Goal: Information Seeking & Learning: Learn about a topic

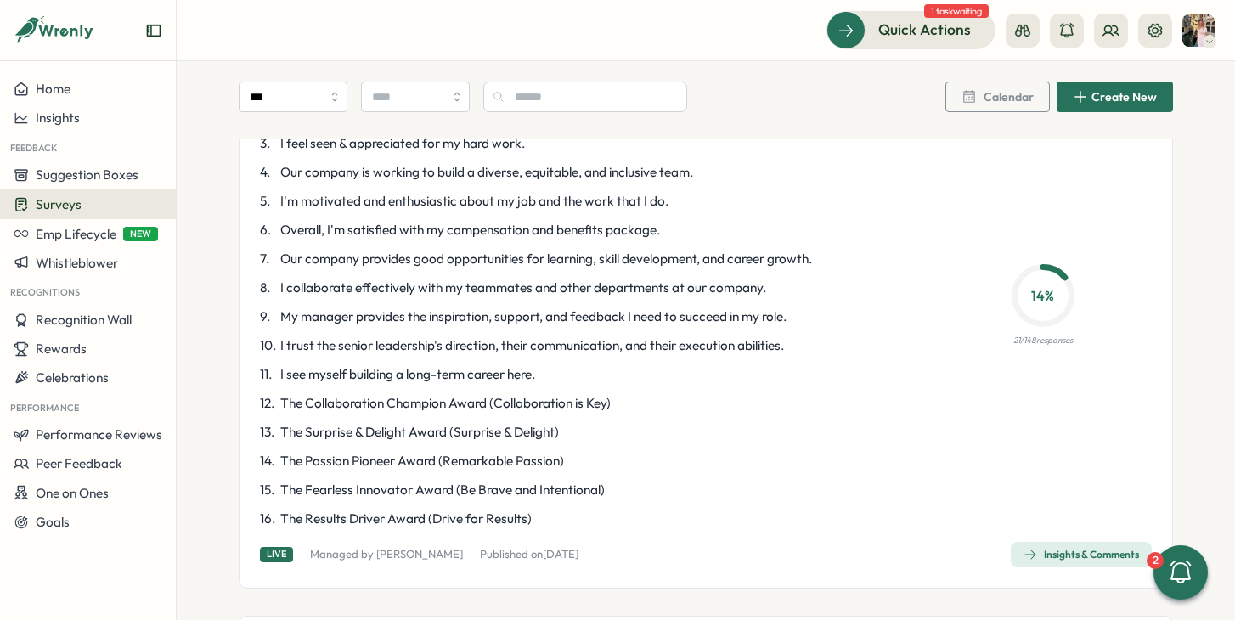
scroll to position [250, 0]
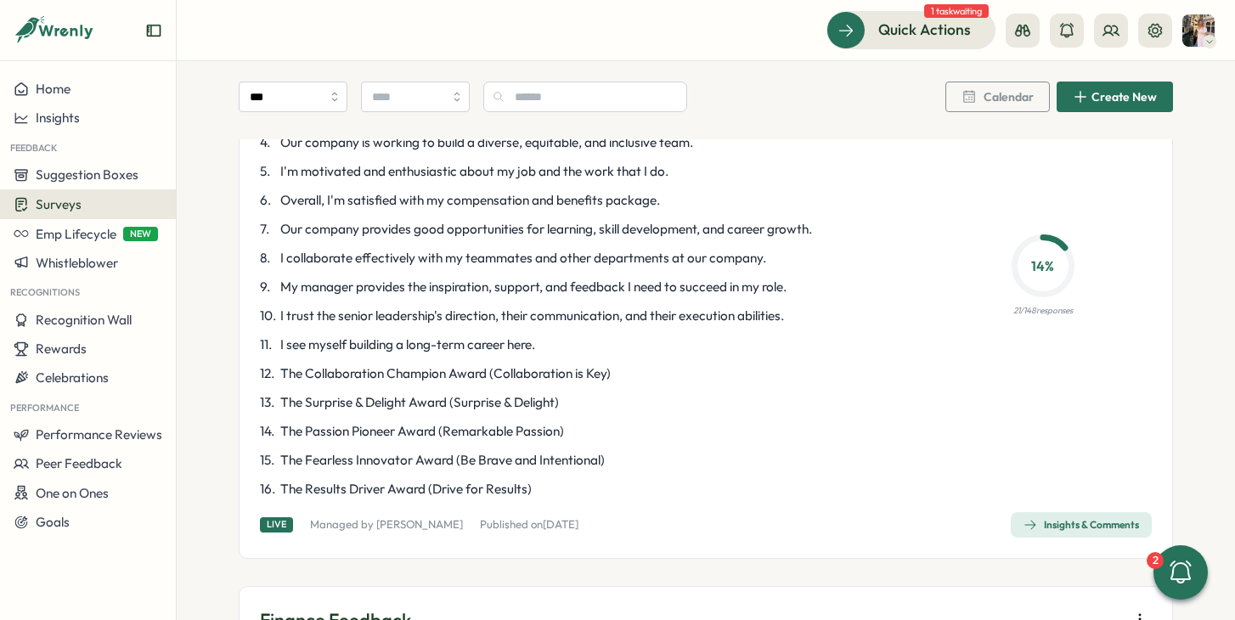
click at [1054, 512] on link "Insights & Comments" at bounding box center [1081, 524] width 141 height 25
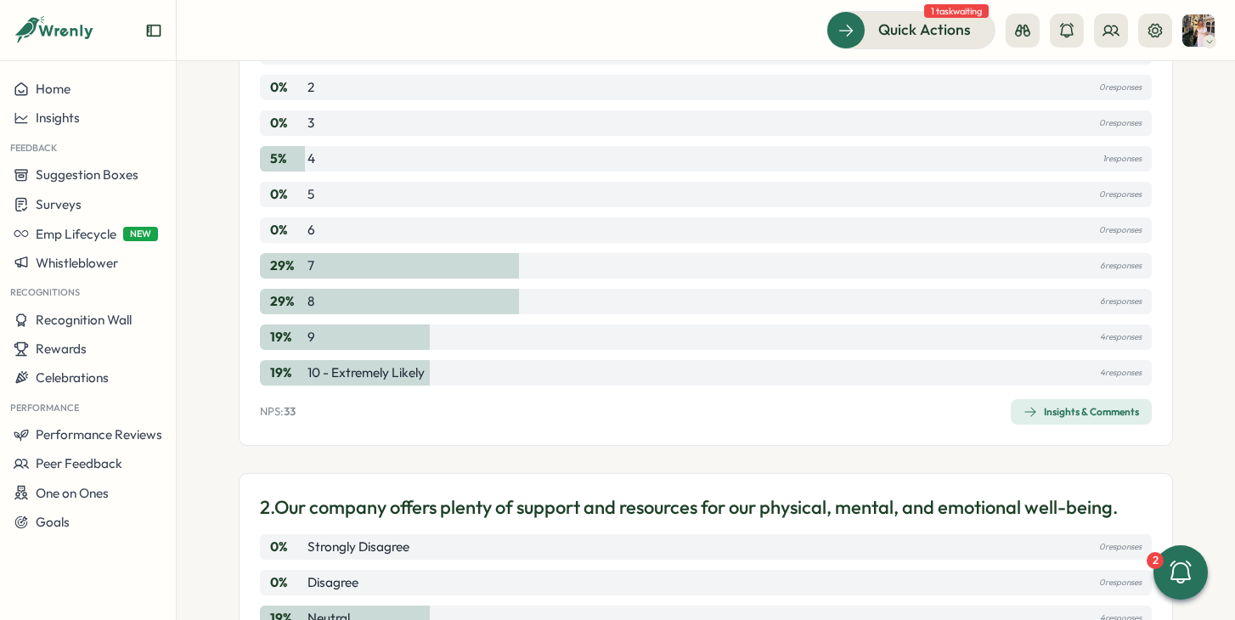
scroll to position [306, 0]
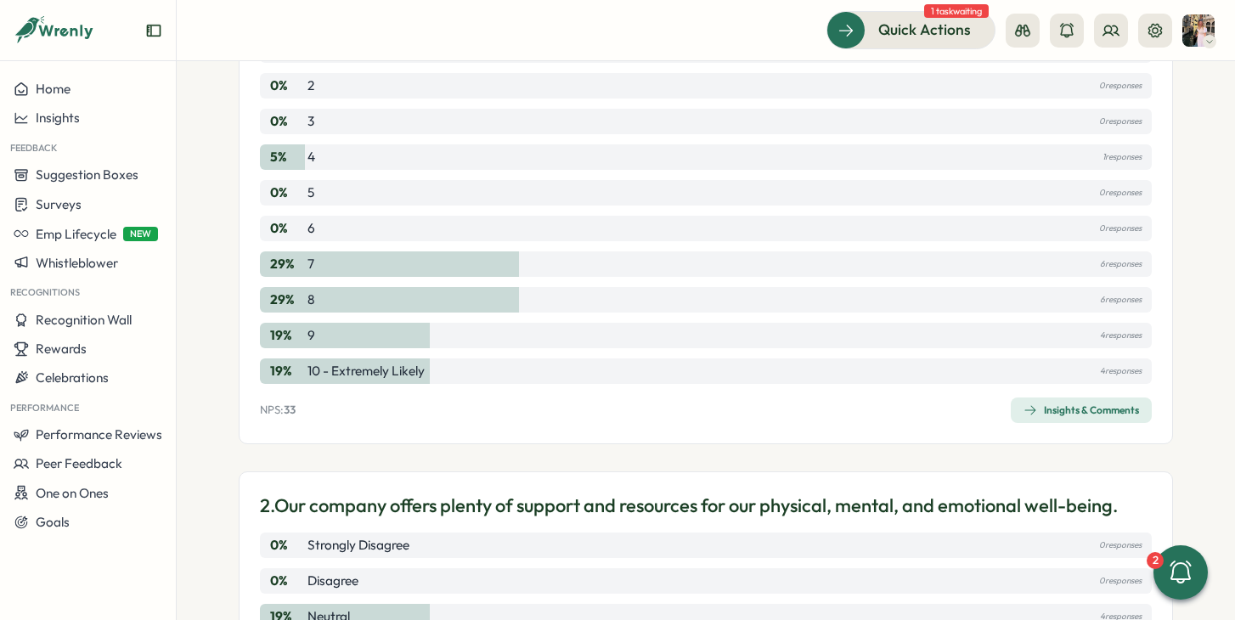
click at [1063, 412] on div "Insights & Comments" at bounding box center [1081, 410] width 116 height 14
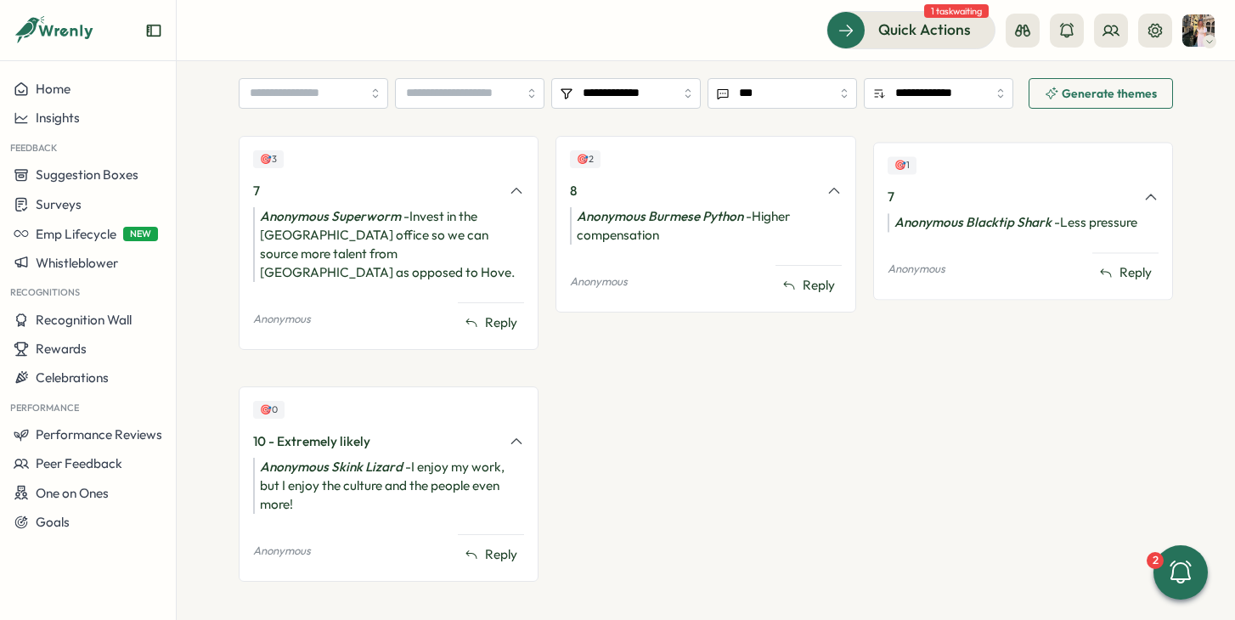
scroll to position [683, 0]
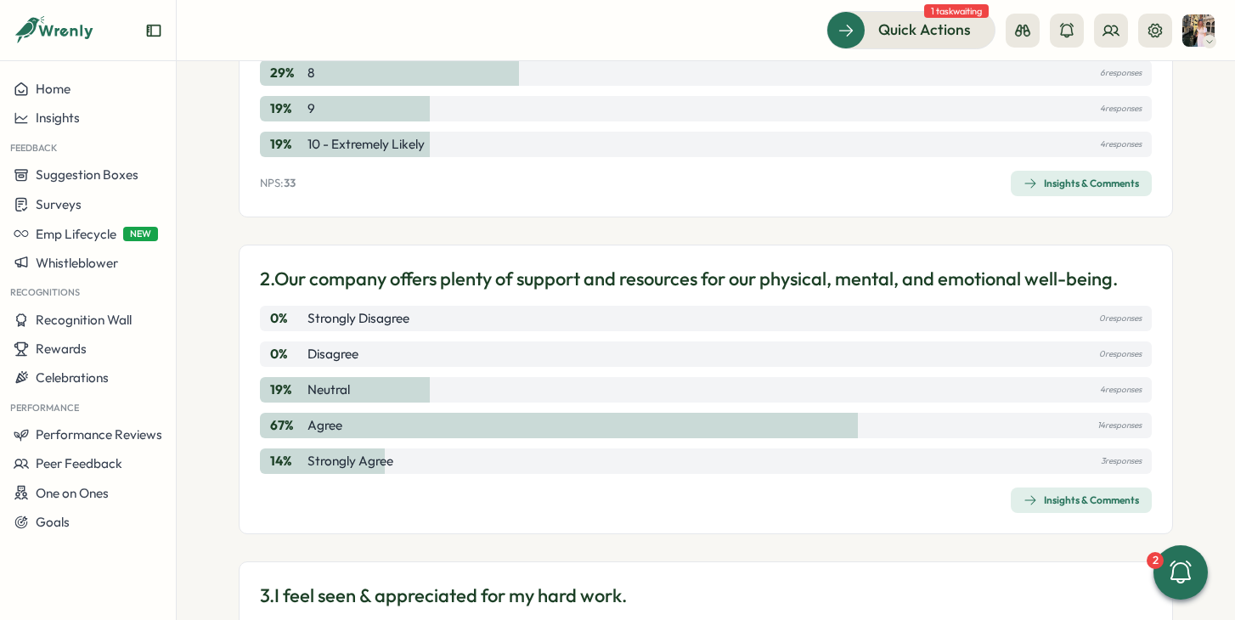
scroll to position [572, 0]
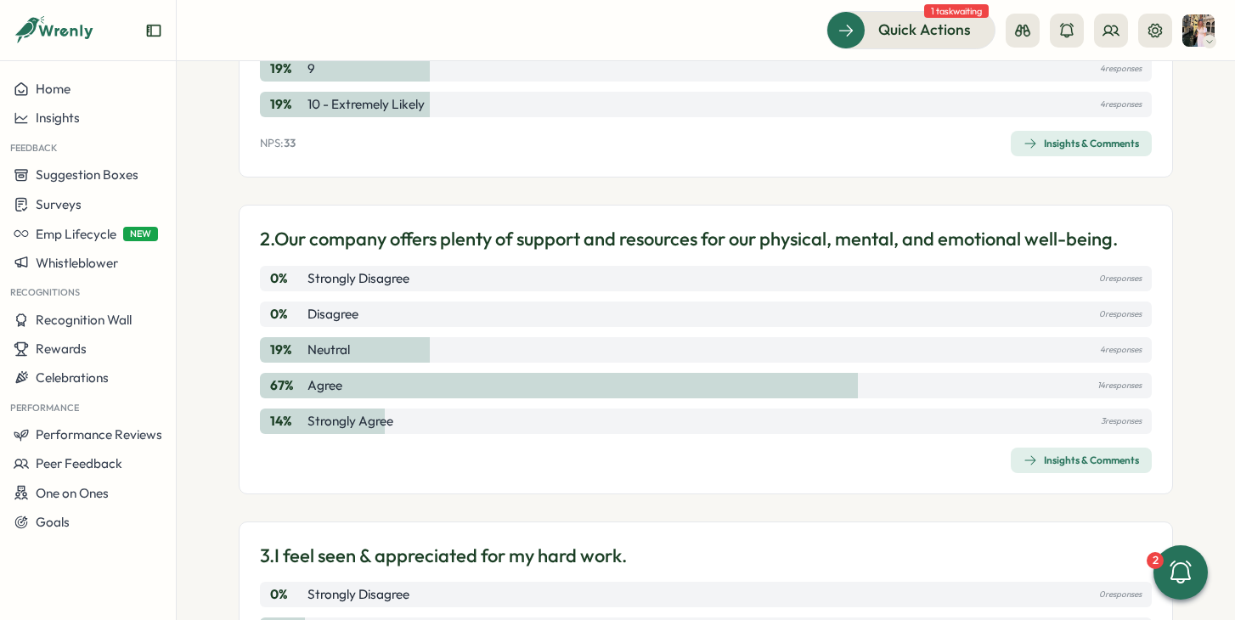
click at [1124, 464] on div "Insights & Comments" at bounding box center [1081, 461] width 116 height 14
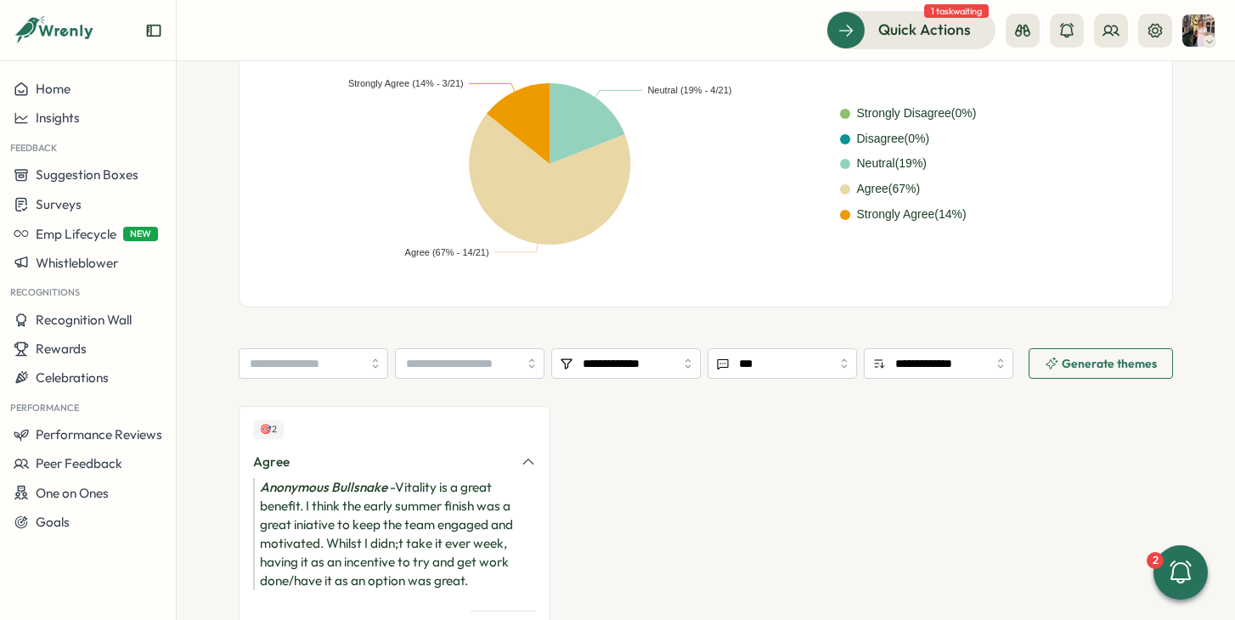
scroll to position [527, 0]
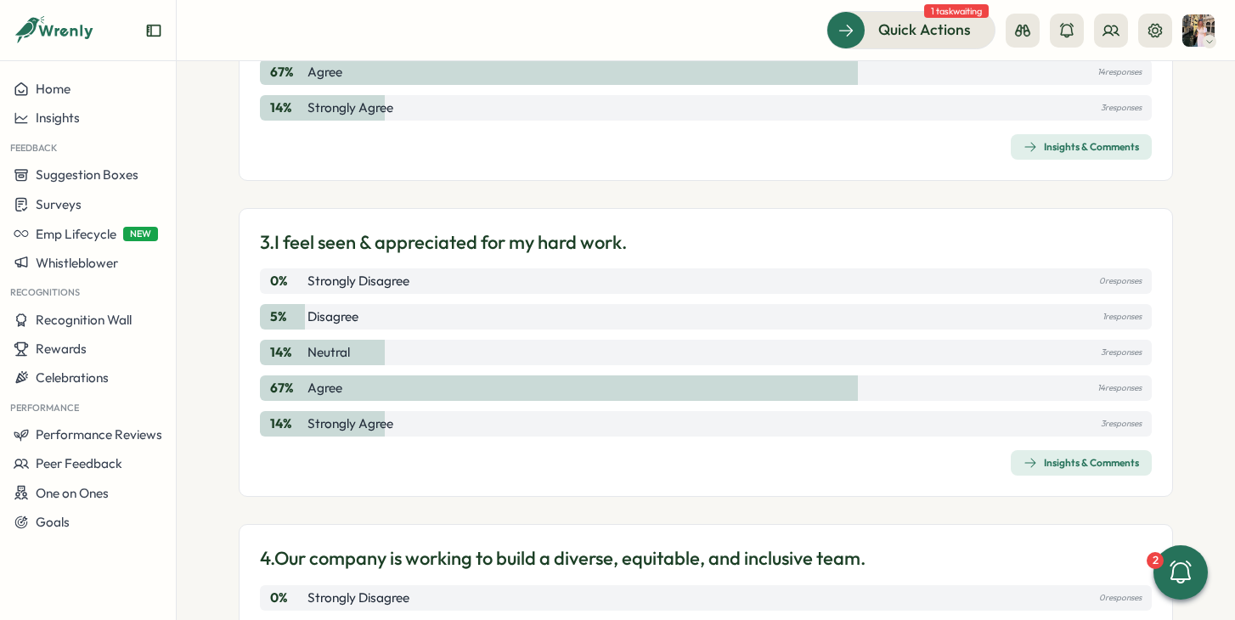
scroll to position [944, 0]
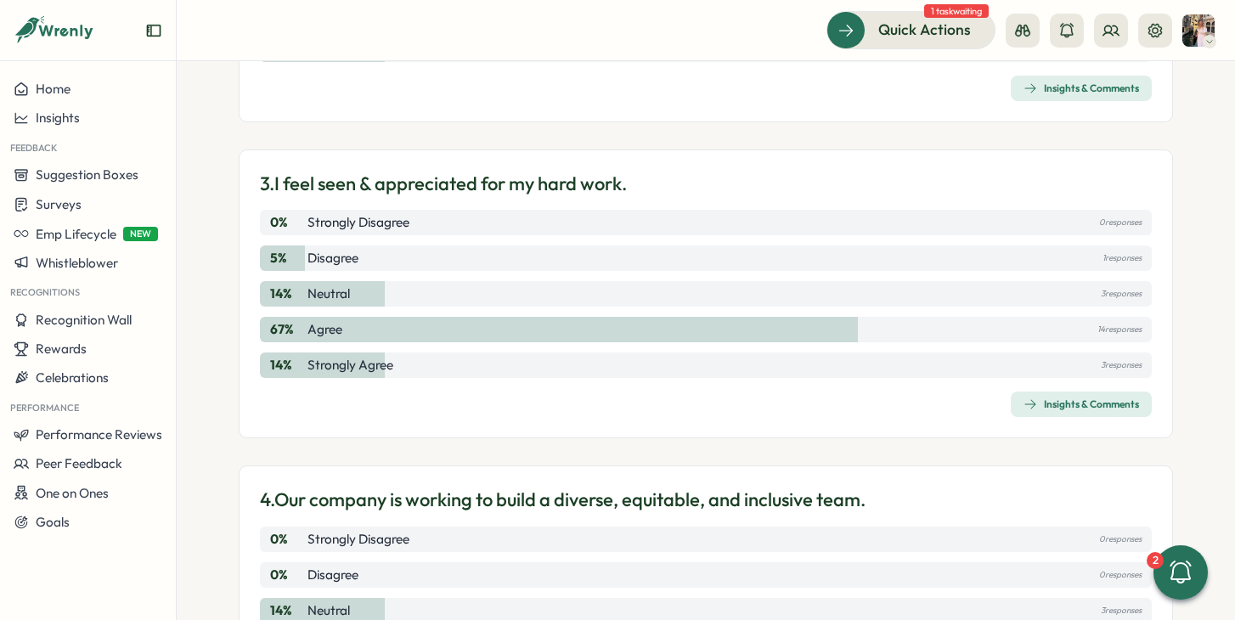
click at [1069, 399] on div "Insights & Comments" at bounding box center [1081, 404] width 116 height 14
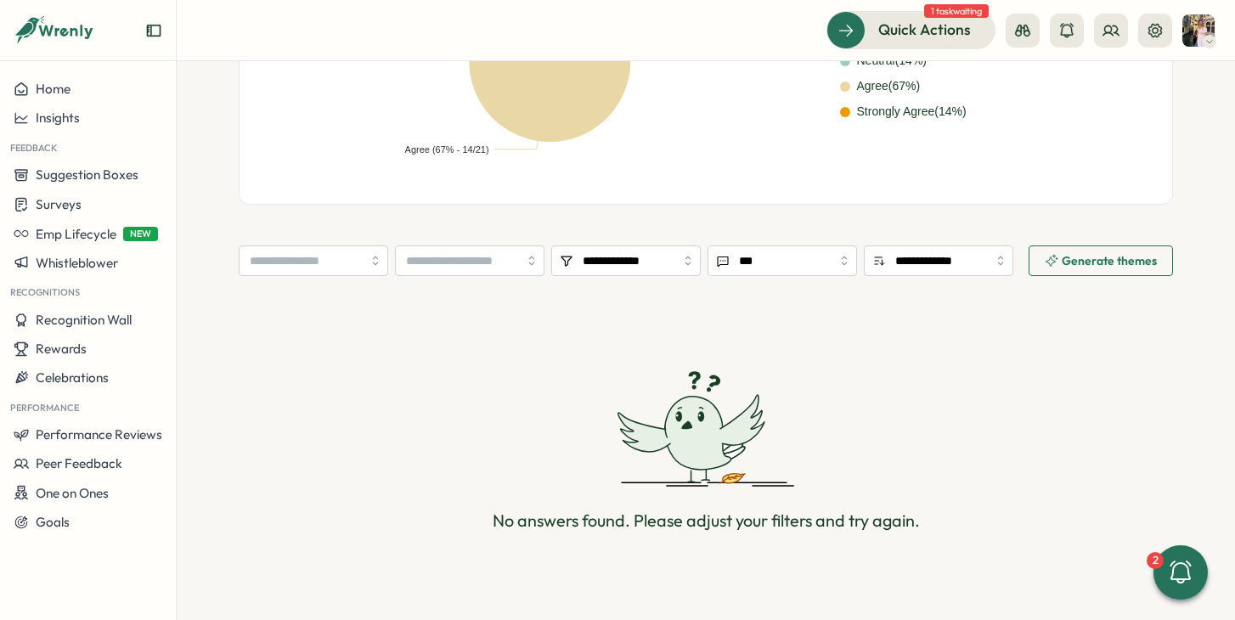
scroll to position [556, 0]
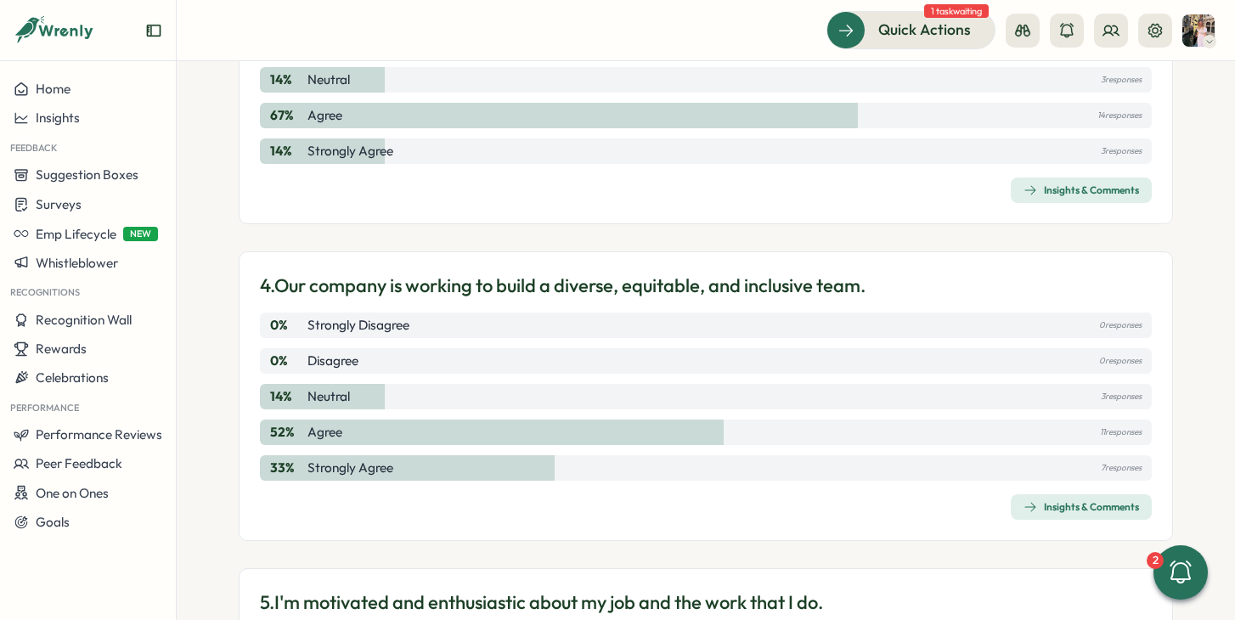
scroll to position [1176, 0]
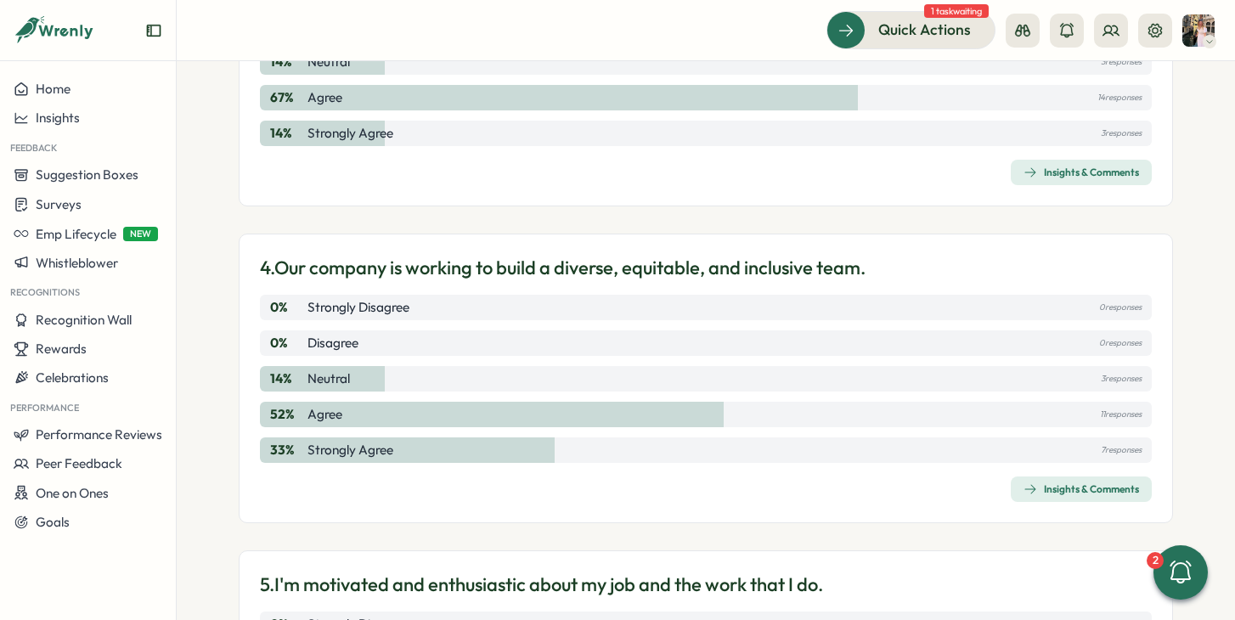
click at [1053, 488] on div "Insights & Comments" at bounding box center [1081, 489] width 116 height 14
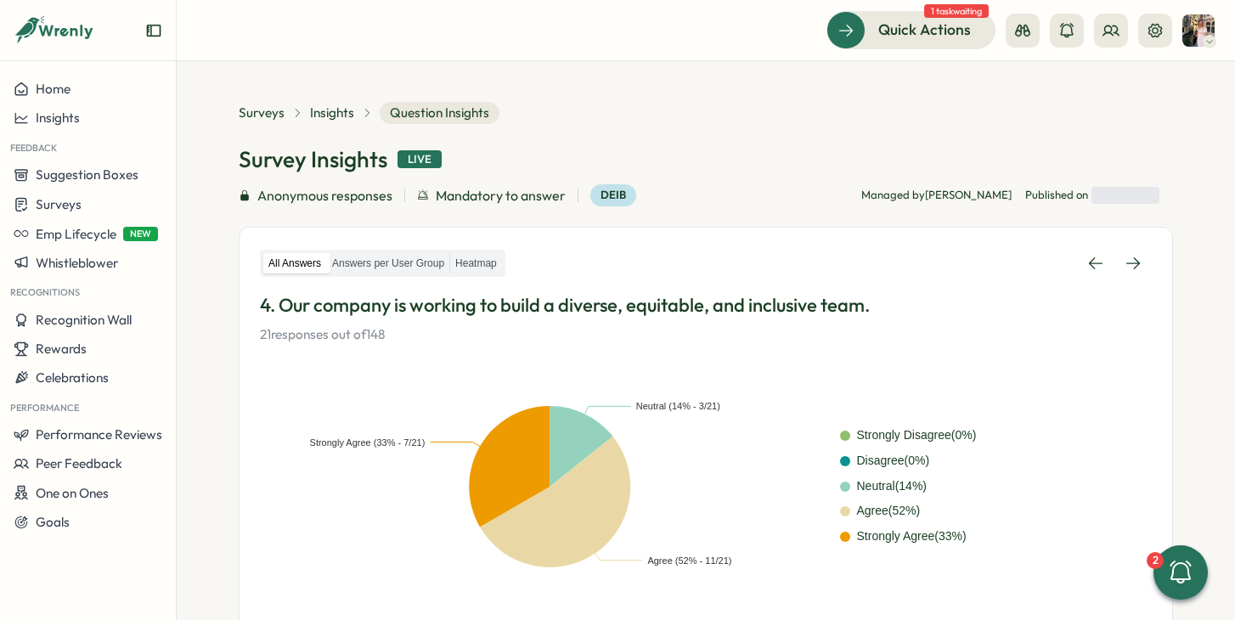
scroll to position [527, 0]
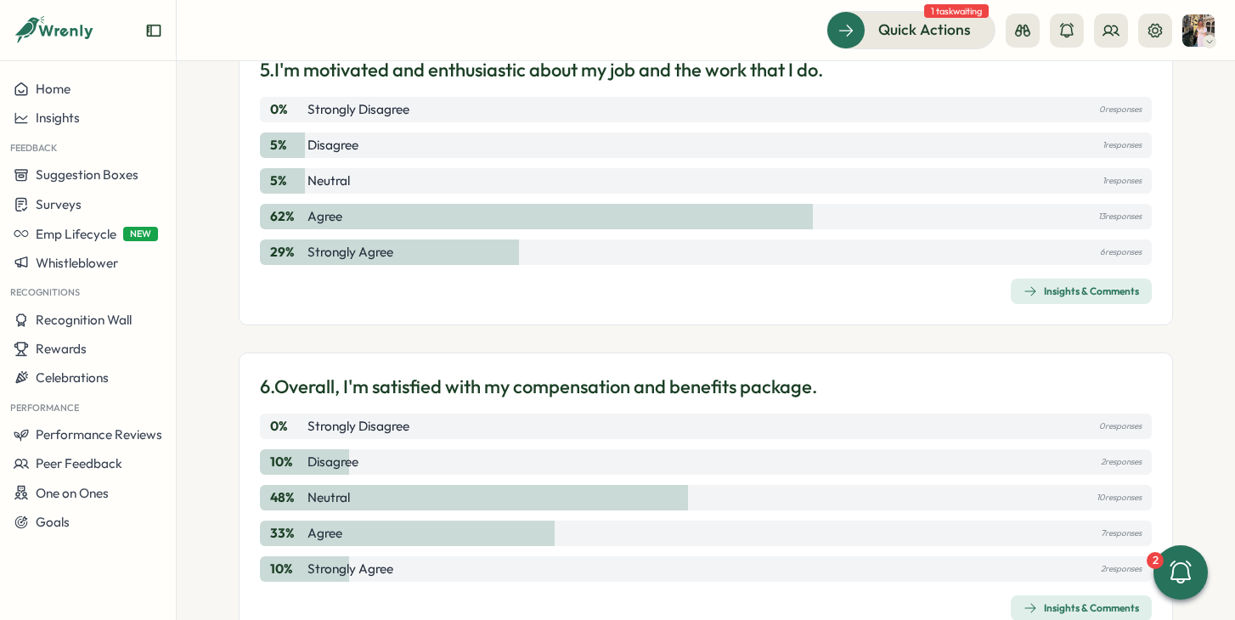
scroll to position [1699, 0]
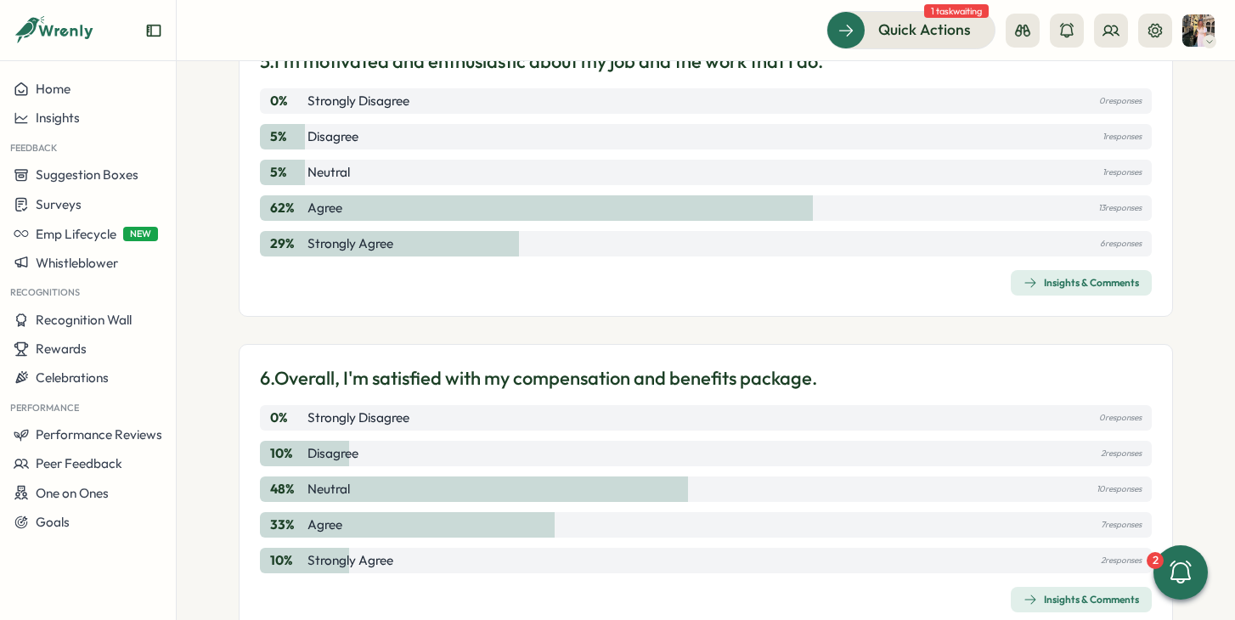
click at [1090, 284] on div "Insights & Comments" at bounding box center [1081, 283] width 116 height 14
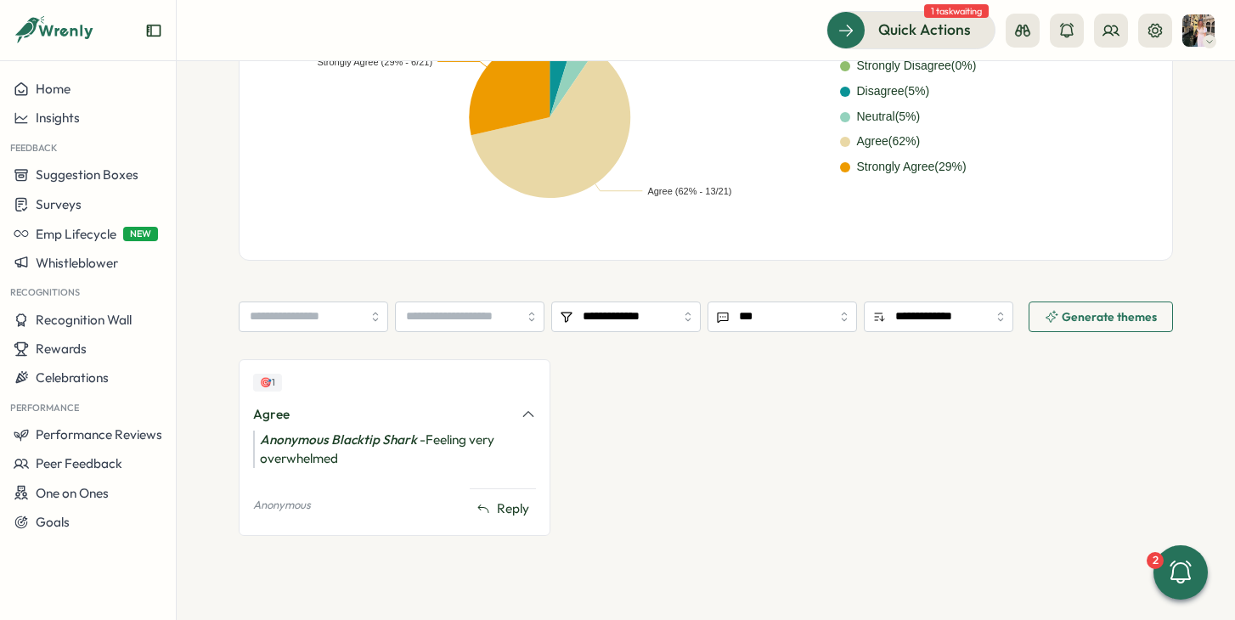
scroll to position [479, 0]
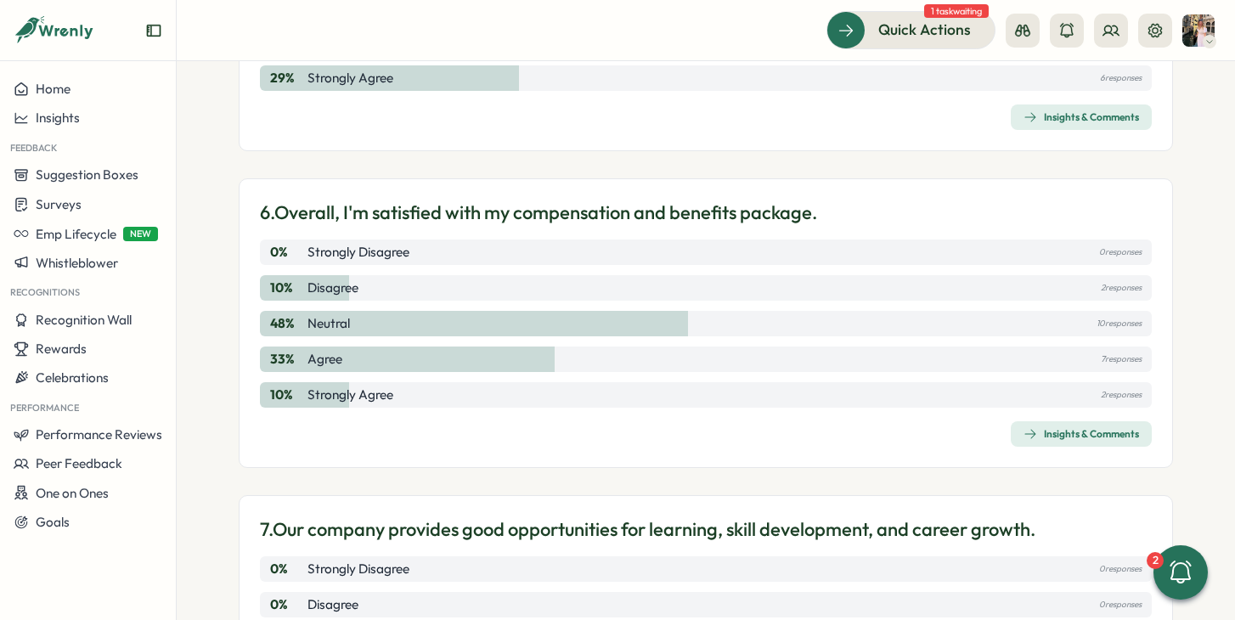
scroll to position [1869, 0]
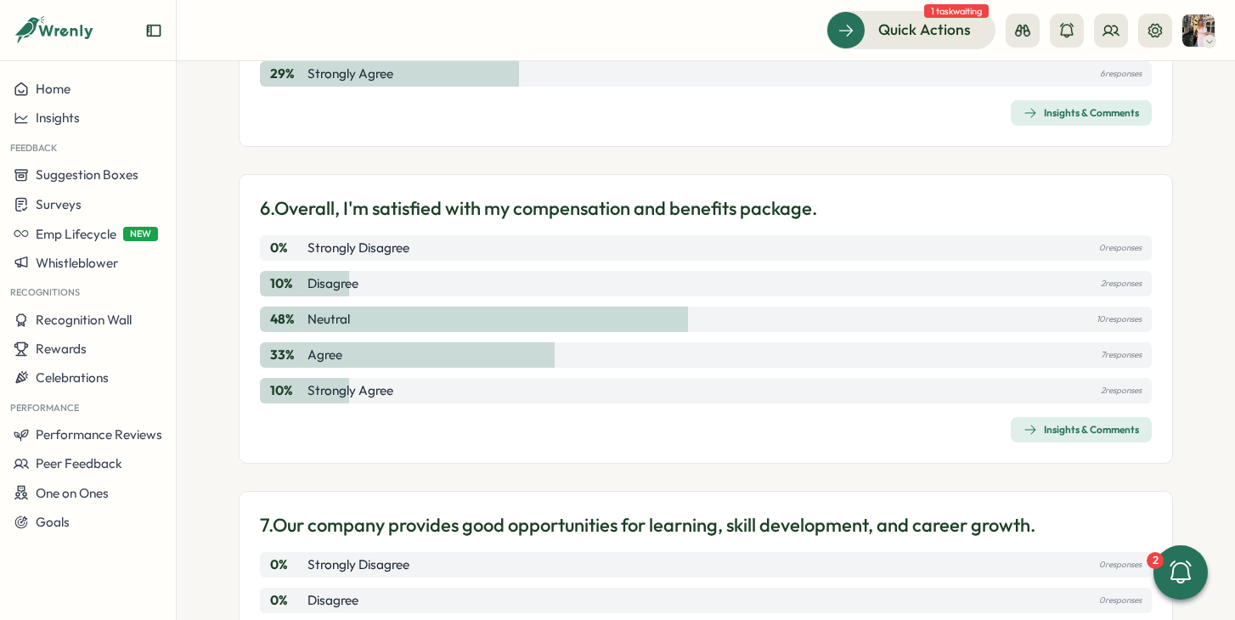
click at [1045, 425] on div "Insights & Comments" at bounding box center [1081, 430] width 116 height 14
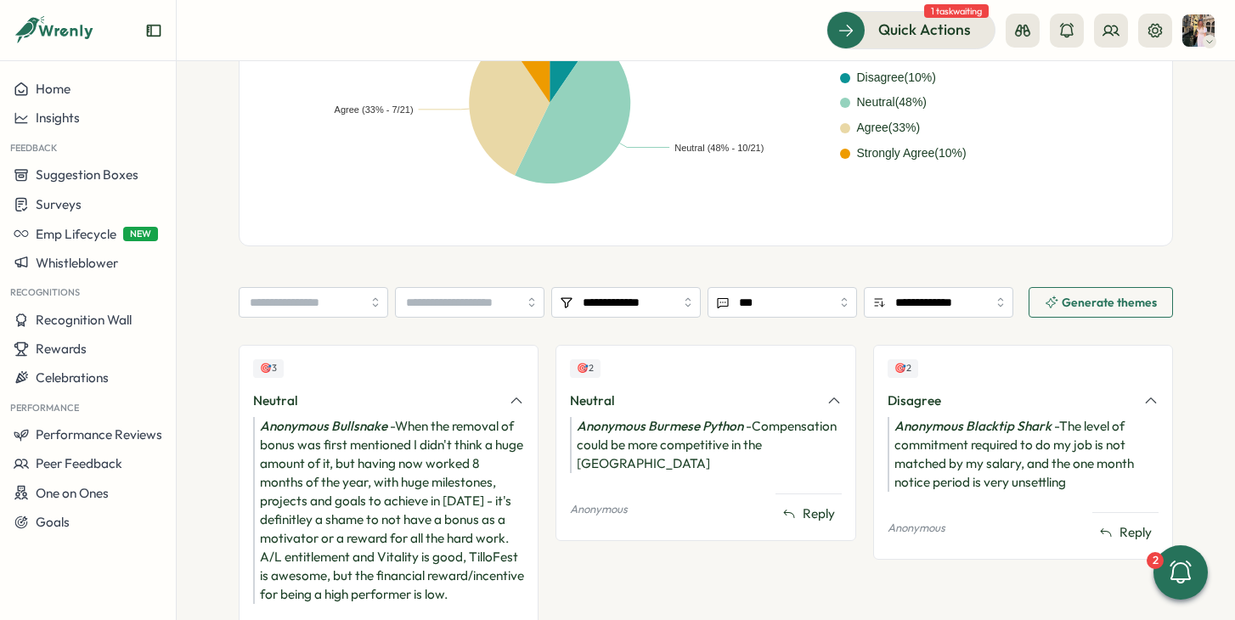
scroll to position [492, 0]
click at [438, 296] on input "search" at bounding box center [469, 303] width 149 height 31
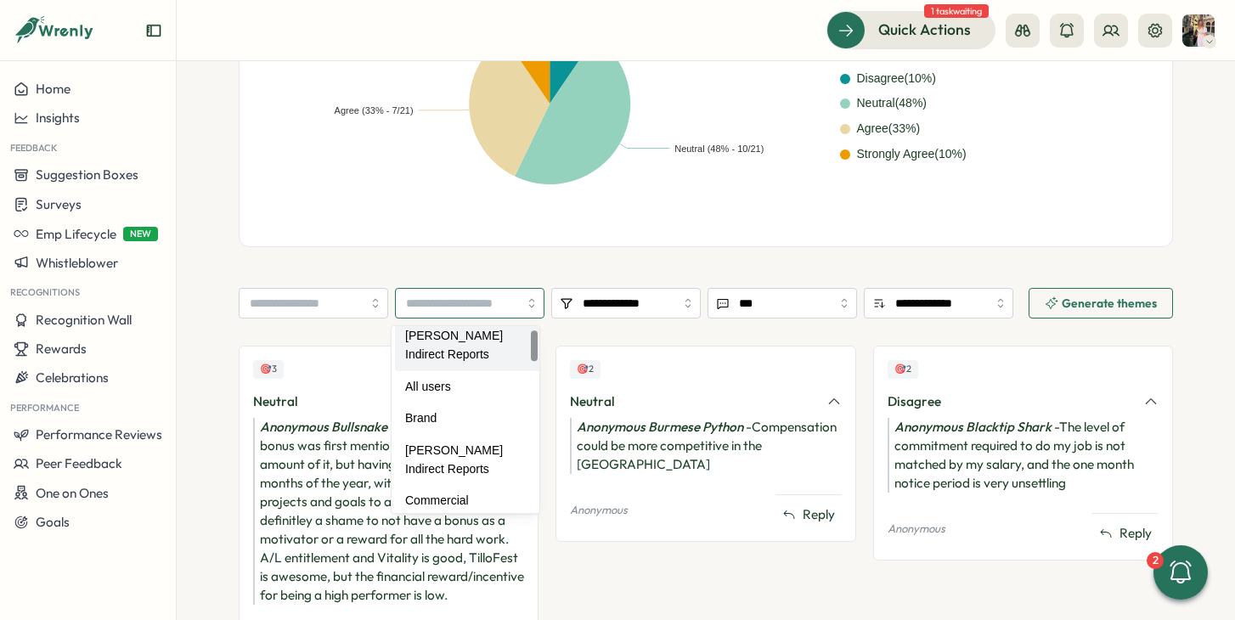
scroll to position [11, 0]
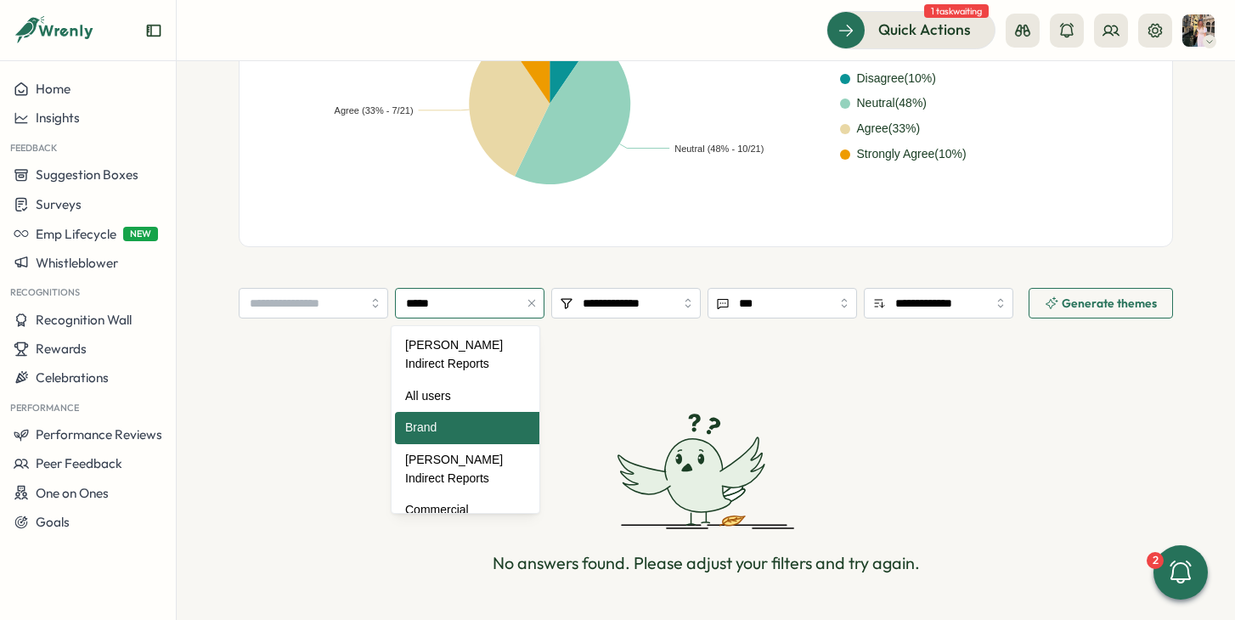
click at [484, 299] on input "*****" at bounding box center [469, 303] width 149 height 31
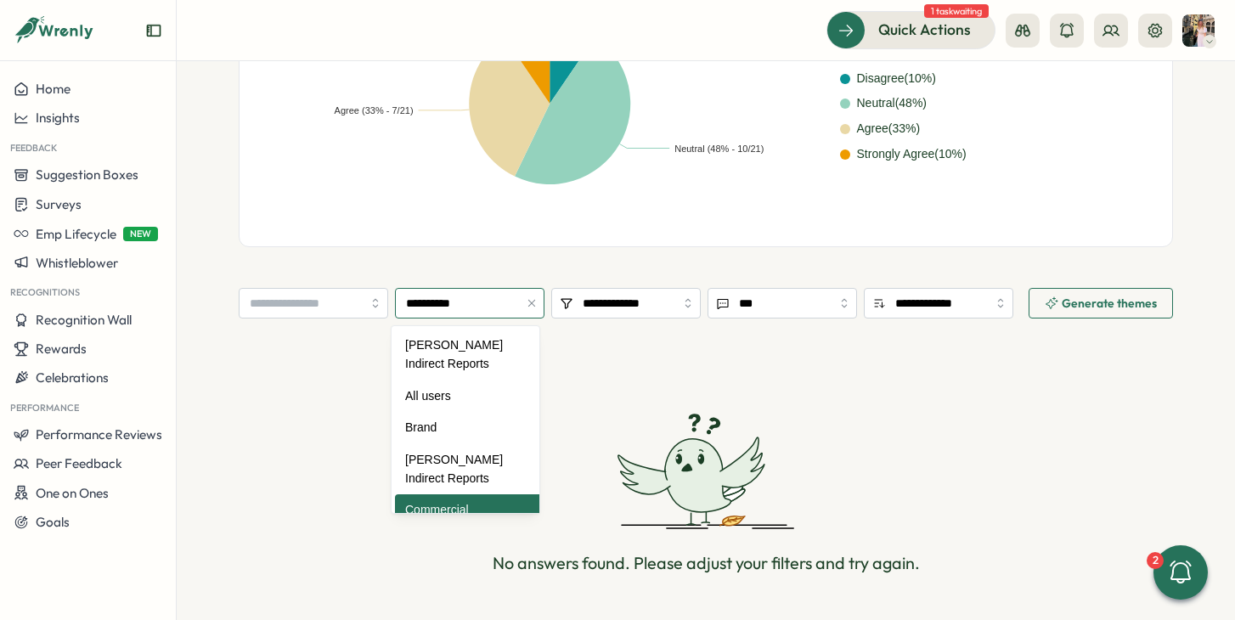
click at [444, 314] on input "**********" at bounding box center [469, 303] width 149 height 31
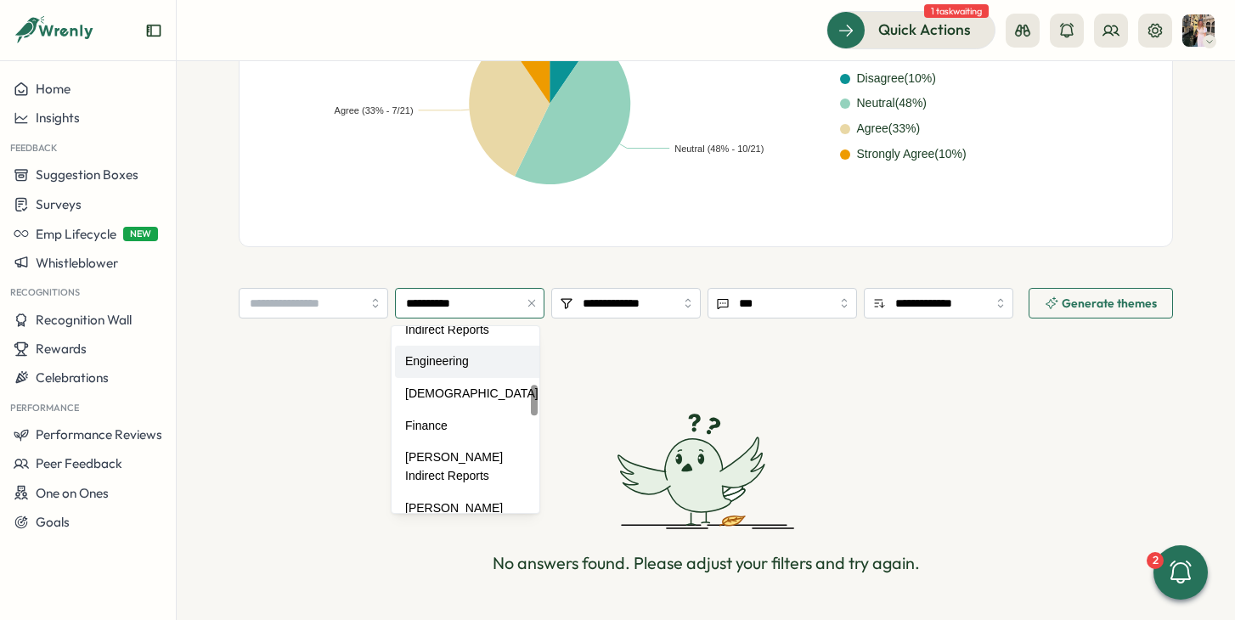
scroll to position [344, 0]
type input "*******"
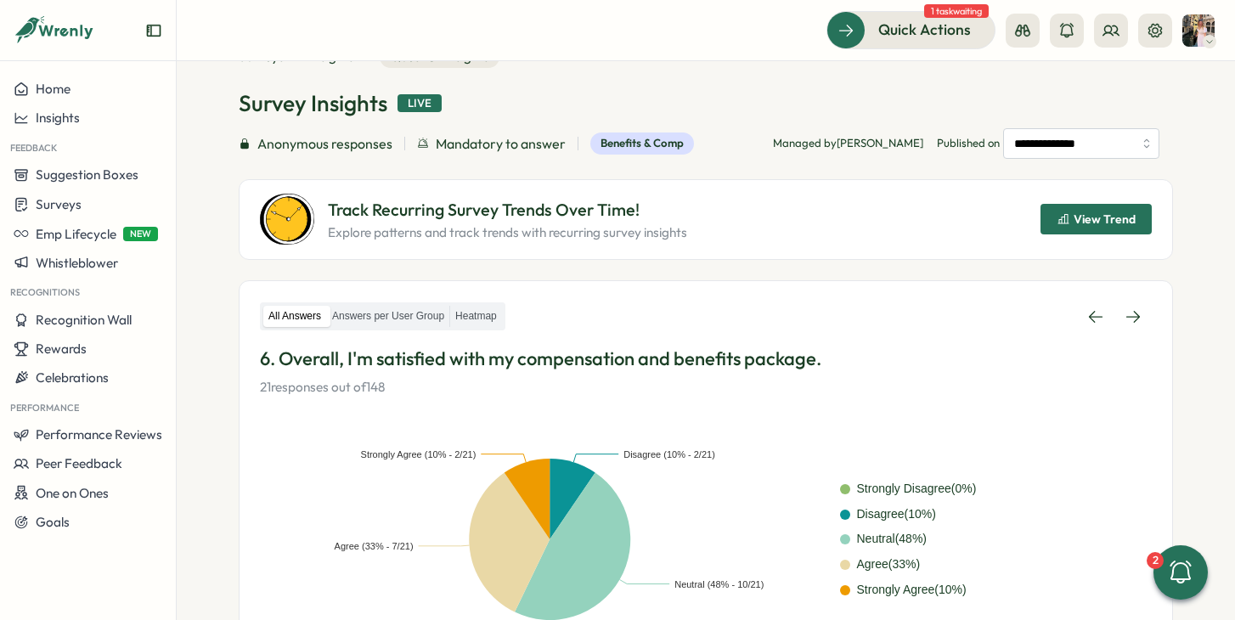
scroll to position [0, 0]
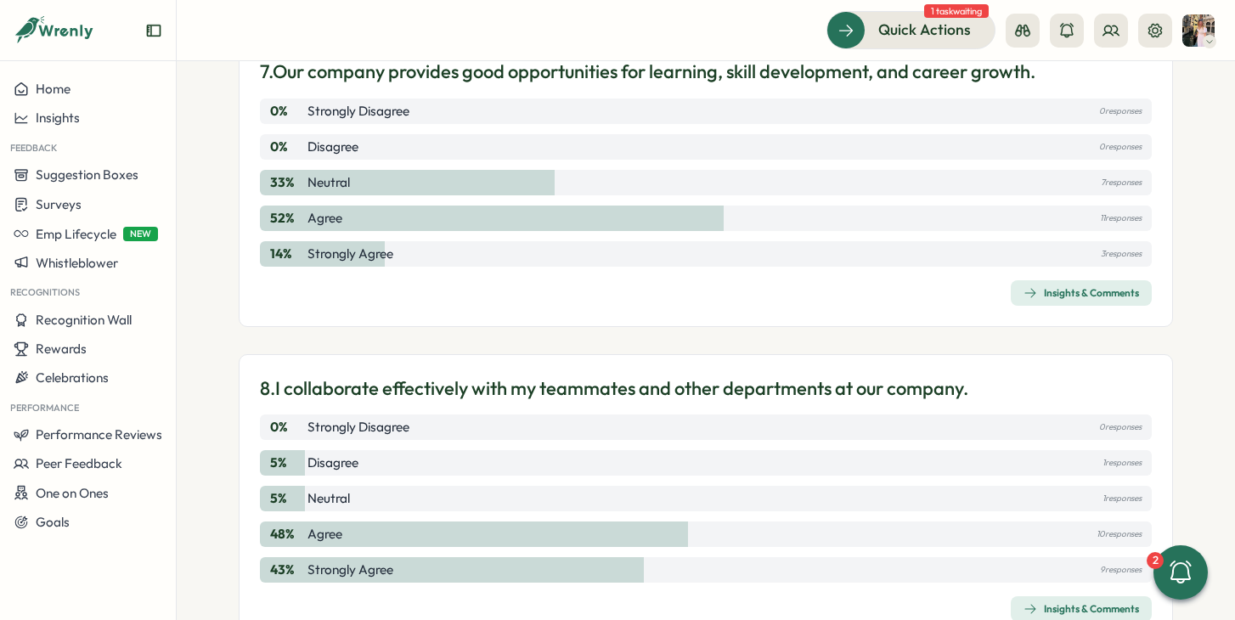
scroll to position [2326, 0]
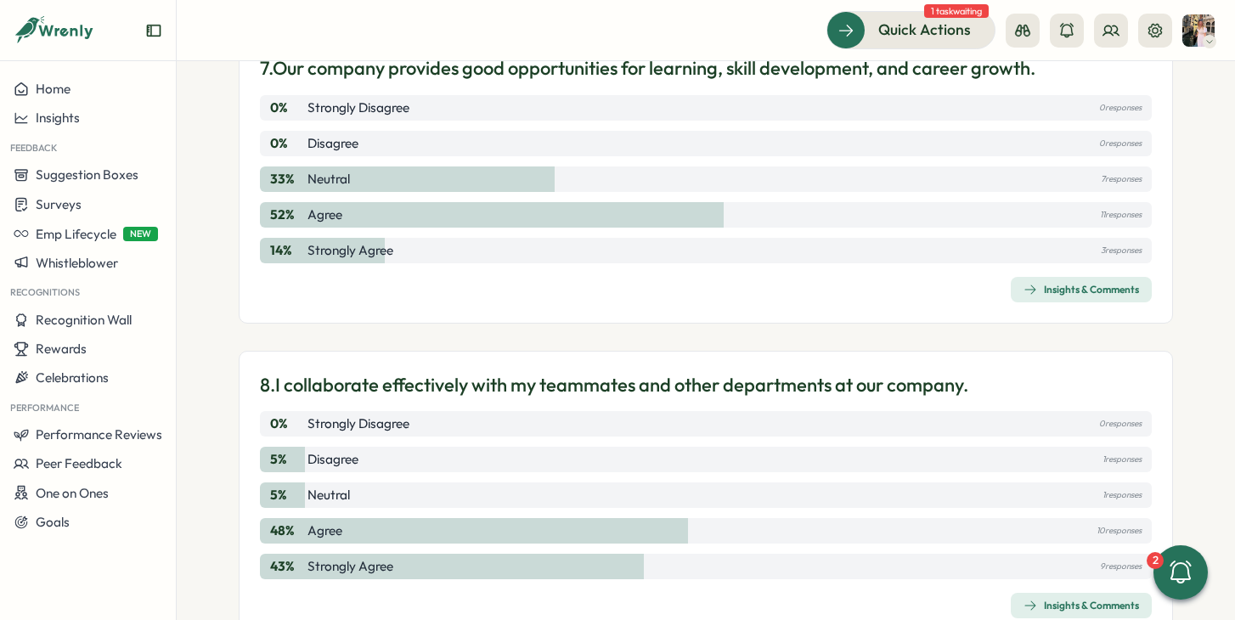
click at [1033, 606] on div "Insights & Comments" at bounding box center [1081, 606] width 116 height 14
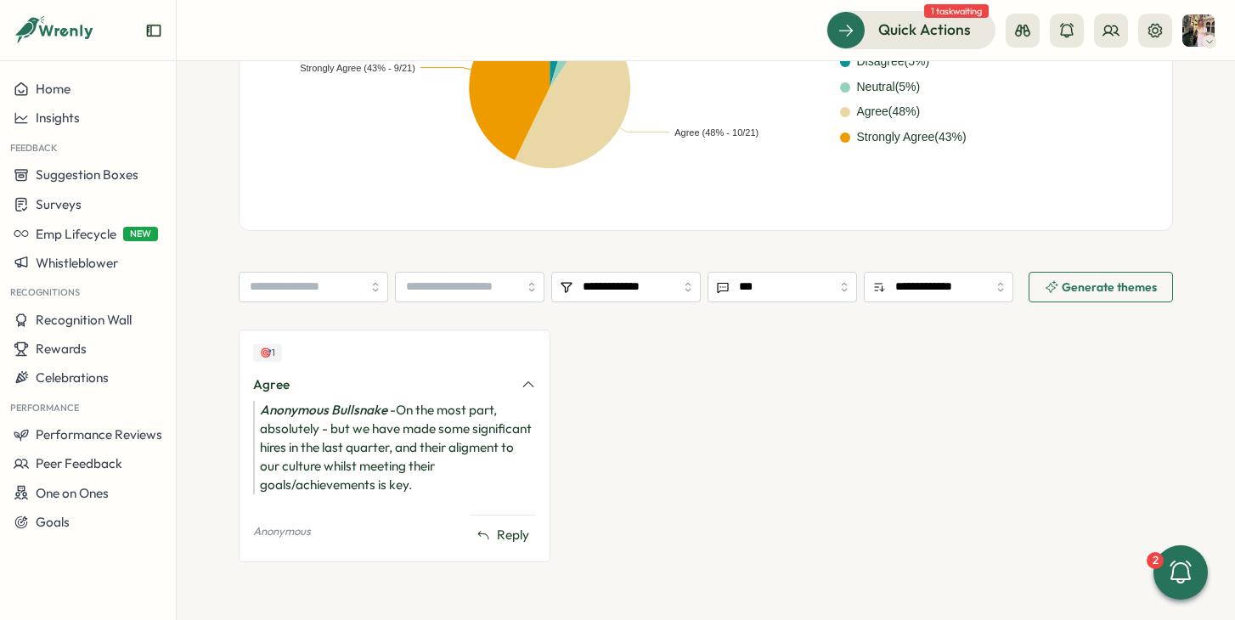
scroll to position [508, 0]
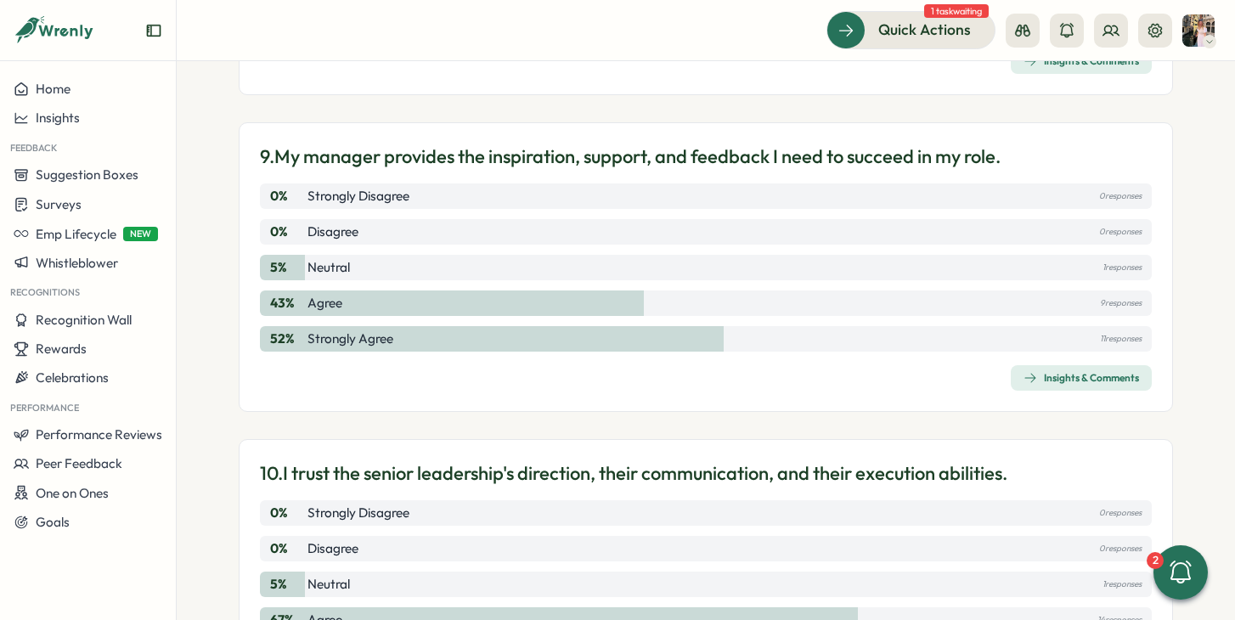
scroll to position [2877, 0]
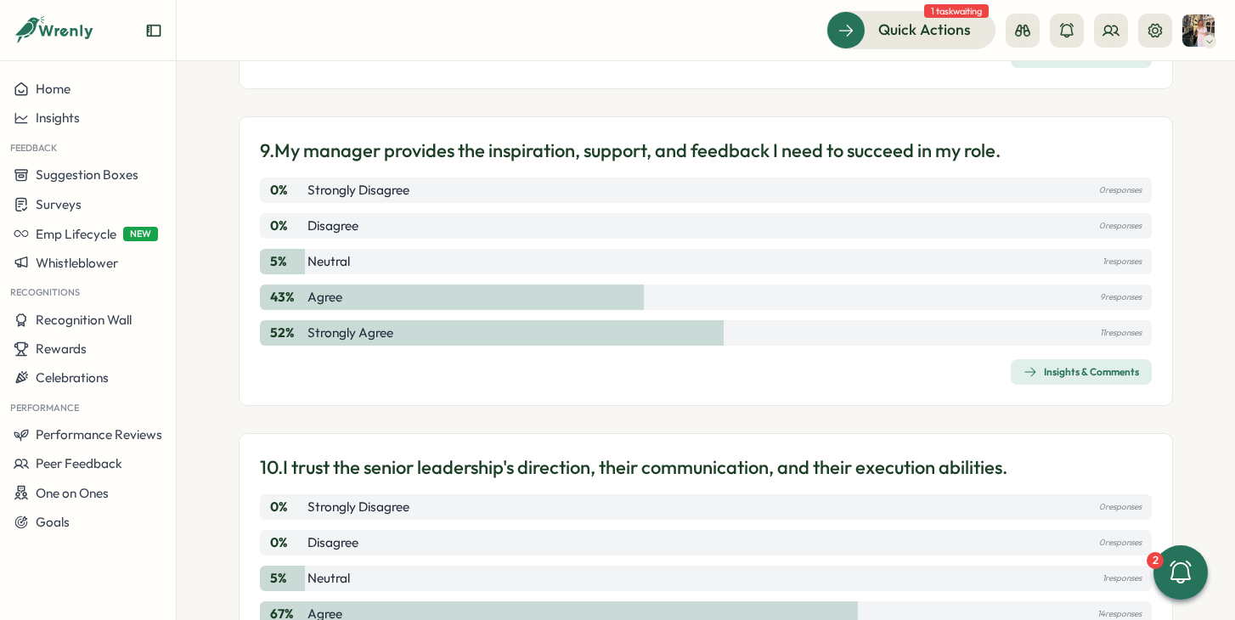
click at [1037, 355] on div "9. My manager provides the inspiration, support, and feedback I need to succeed…" at bounding box center [706, 261] width 934 height 290
click at [1037, 370] on div "Insights & Comments" at bounding box center [1081, 372] width 116 height 14
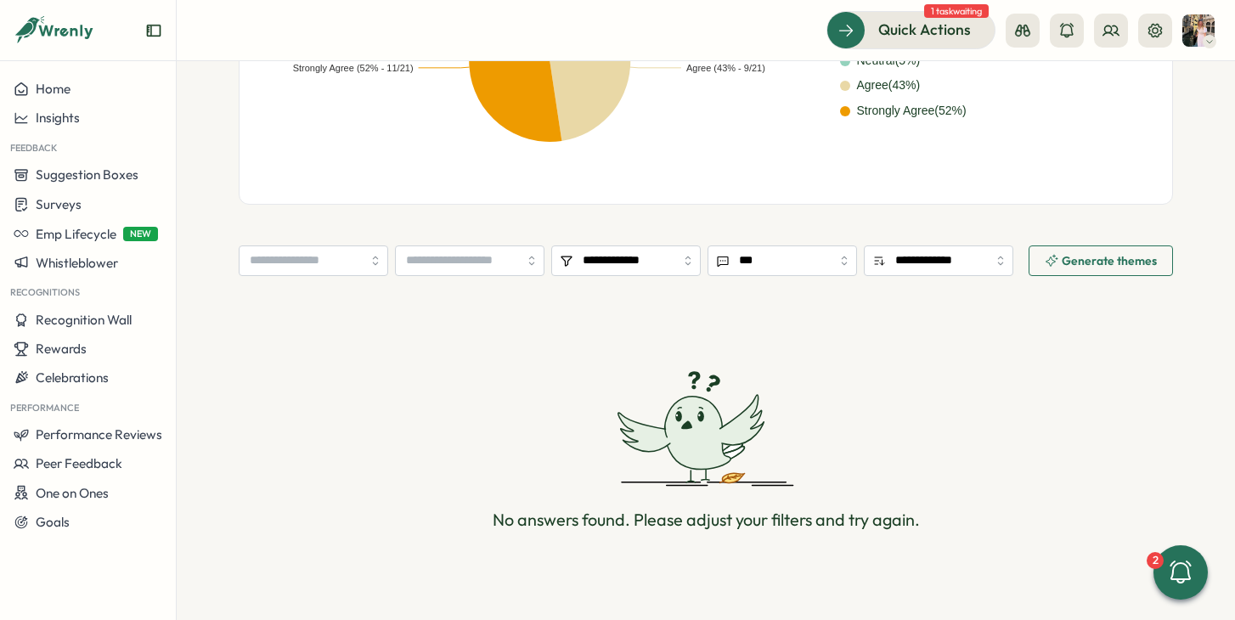
scroll to position [556, 0]
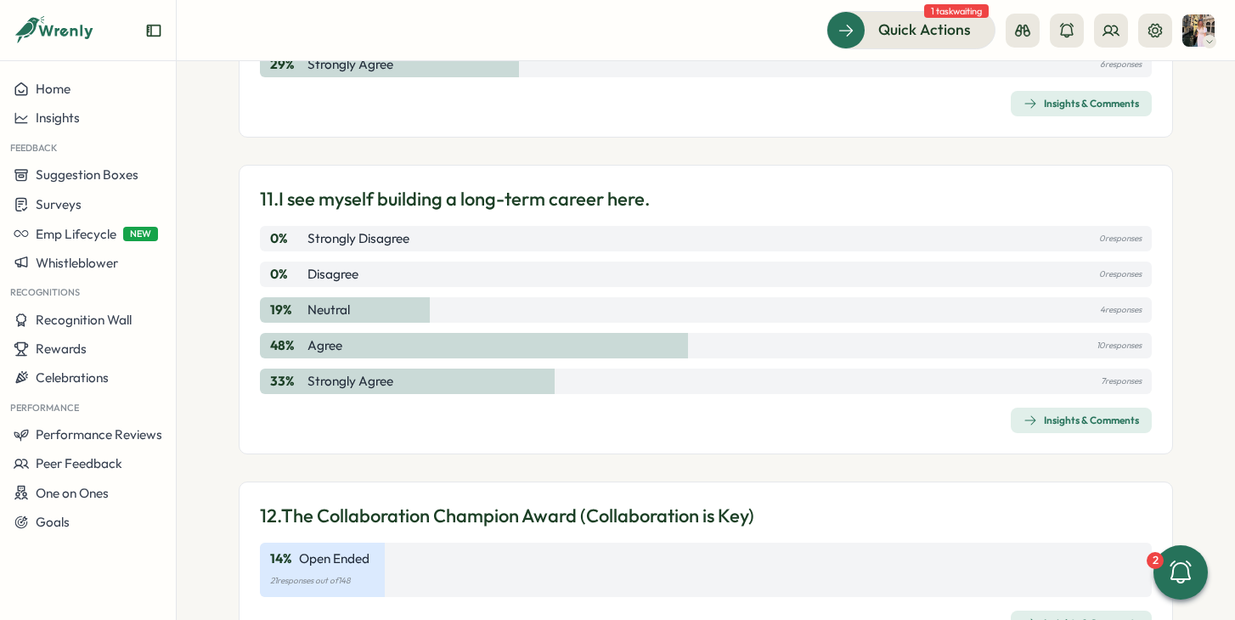
scroll to position [3483, 0]
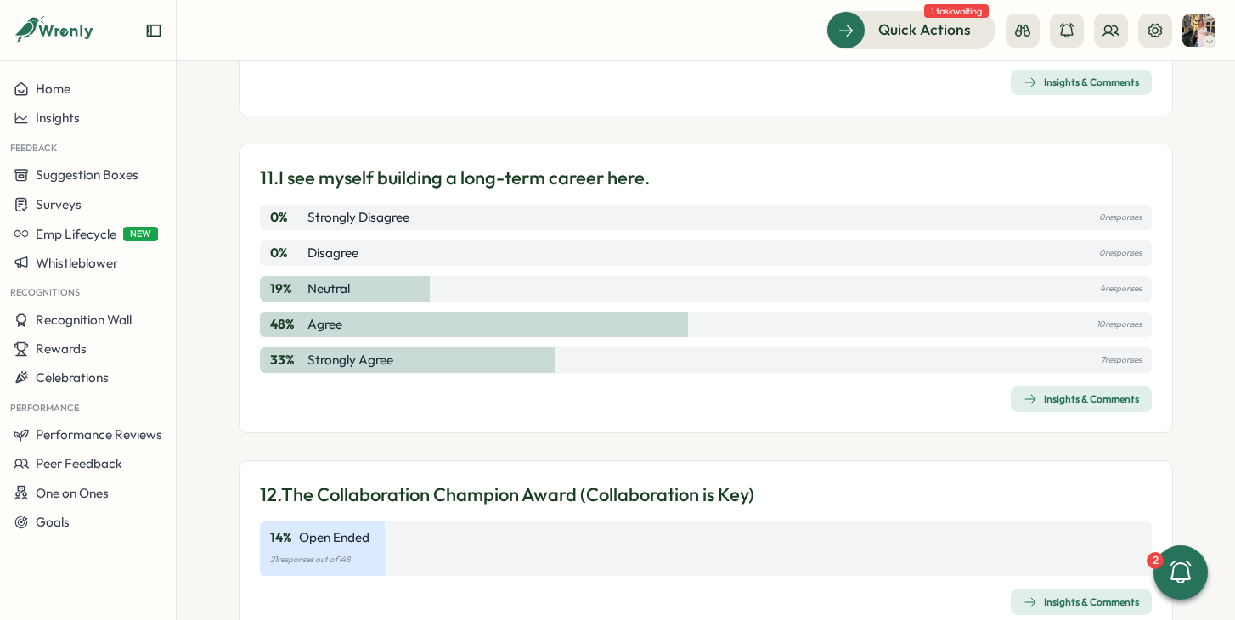
click at [1027, 388] on span "Insights & Comments" at bounding box center [1081, 399] width 116 height 24
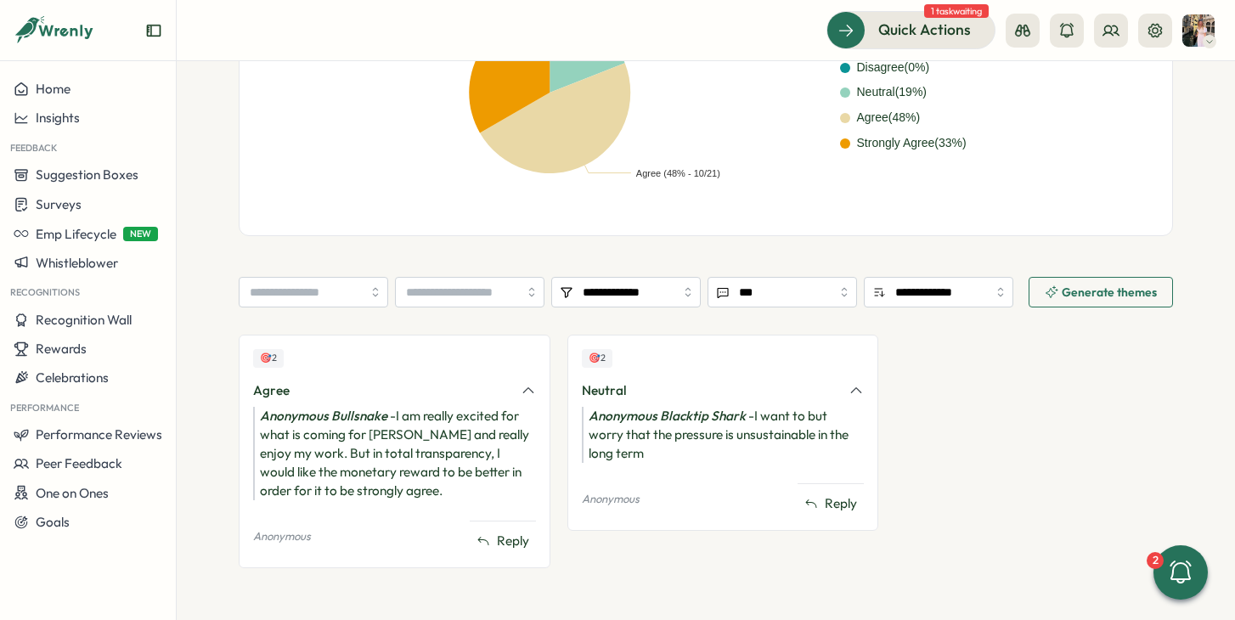
scroll to position [508, 0]
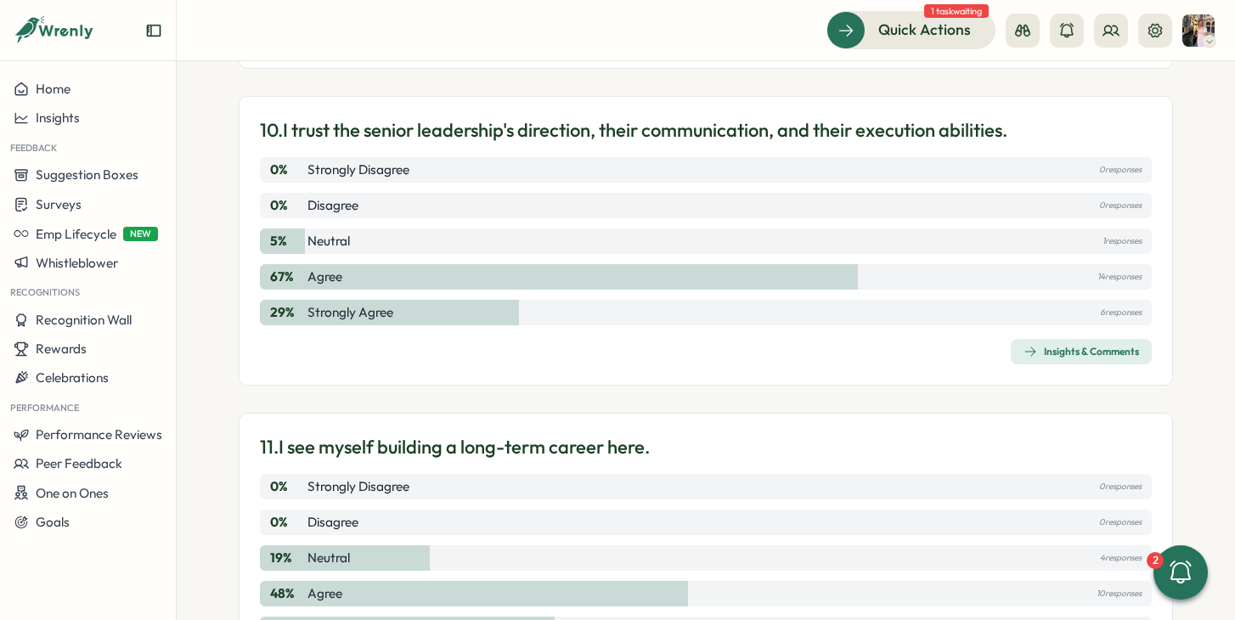
scroll to position [3210, 0]
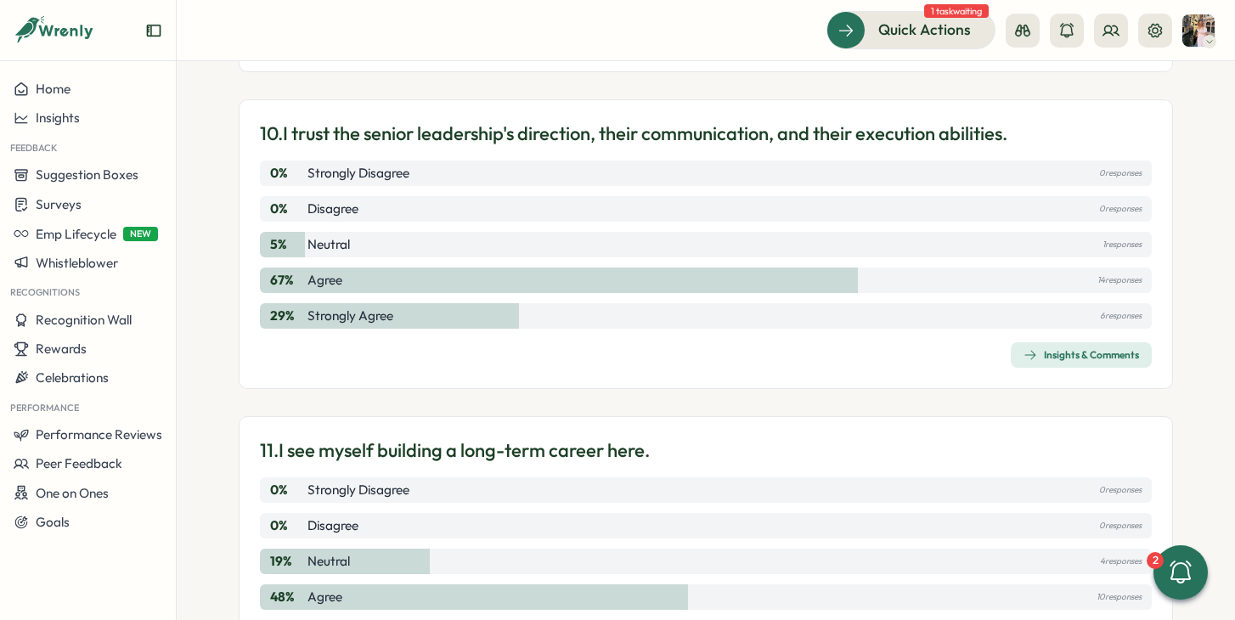
click at [1028, 344] on span "Insights & Comments" at bounding box center [1081, 355] width 116 height 24
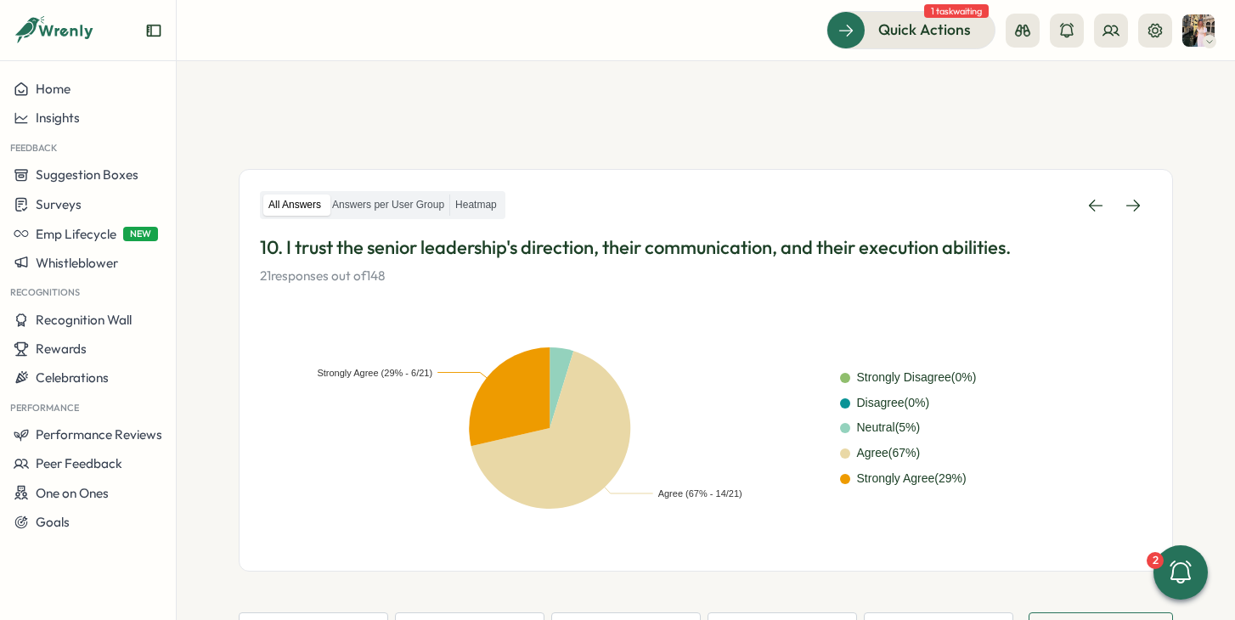
scroll to position [583, 0]
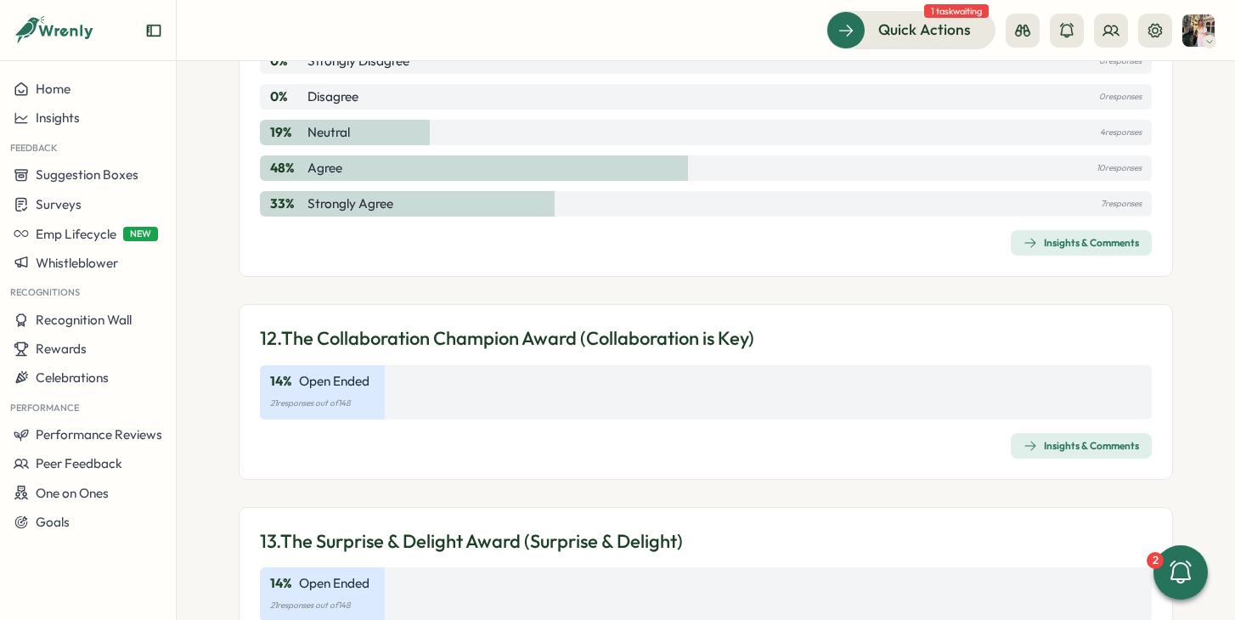
scroll to position [3719, 0]
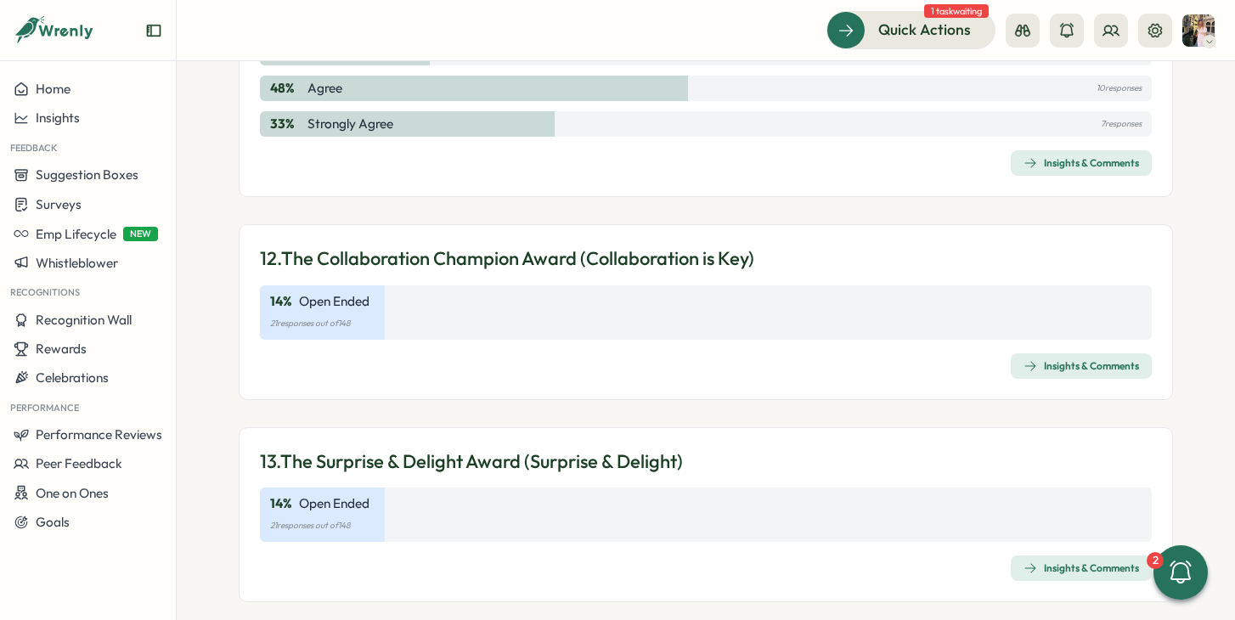
click at [1034, 358] on span "Insights & Comments" at bounding box center [1081, 366] width 116 height 24
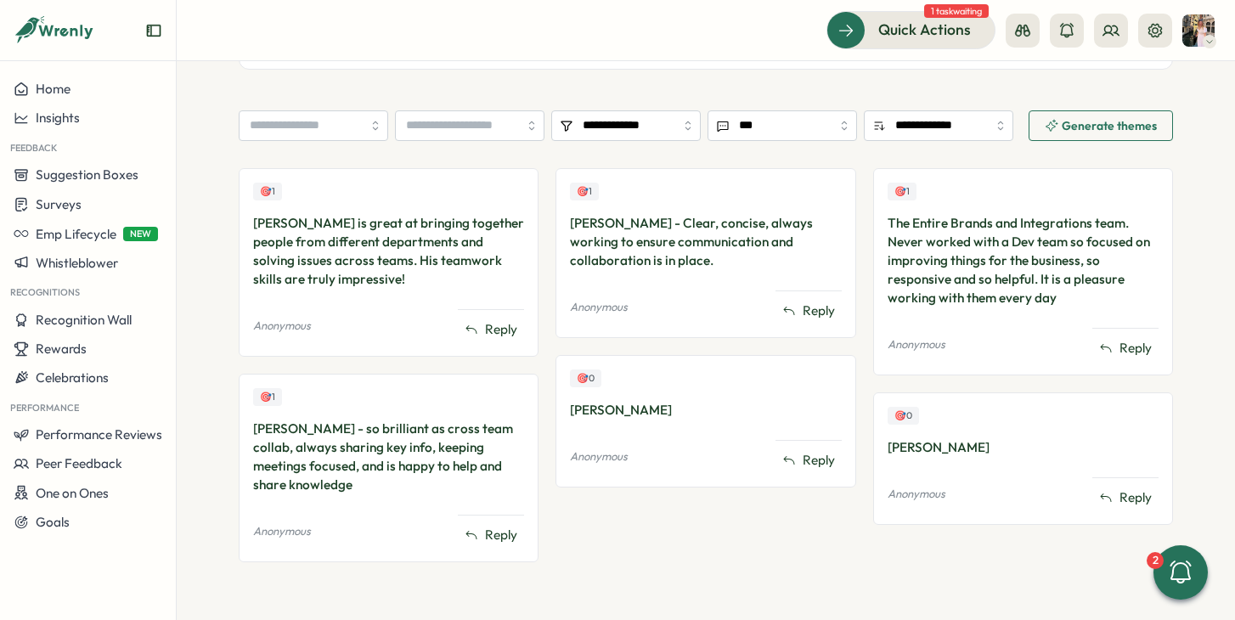
scroll to position [416, 0]
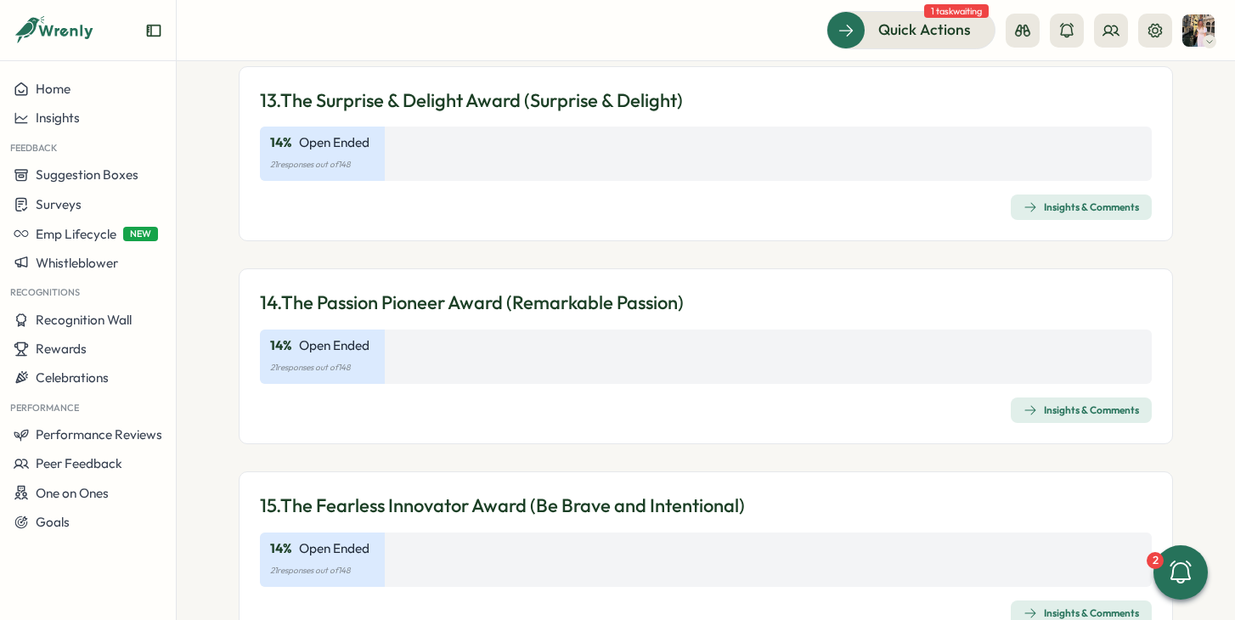
scroll to position [4077, 0]
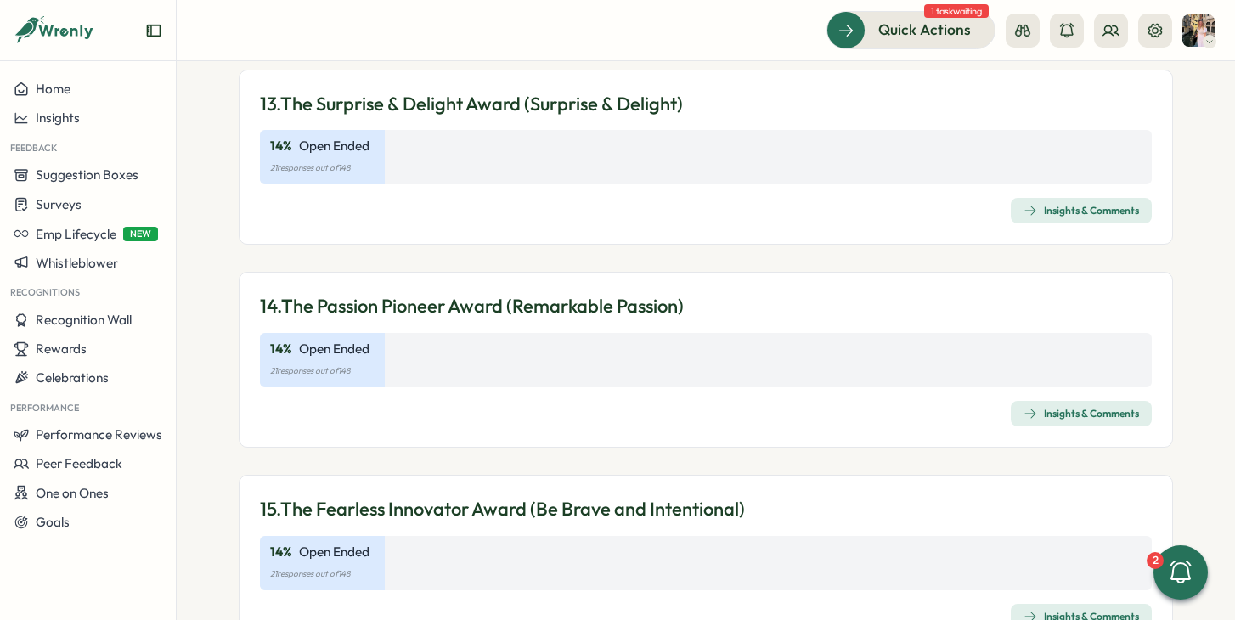
click at [1024, 212] on icon "button" at bounding box center [1030, 211] width 14 height 14
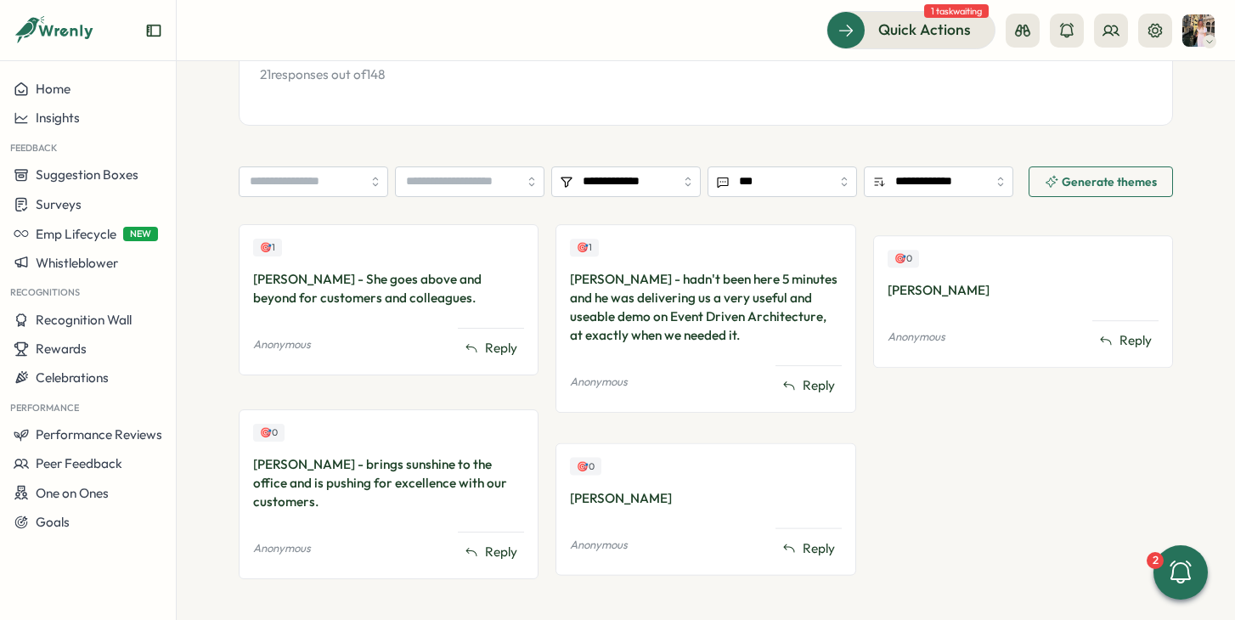
scroll to position [359, 0]
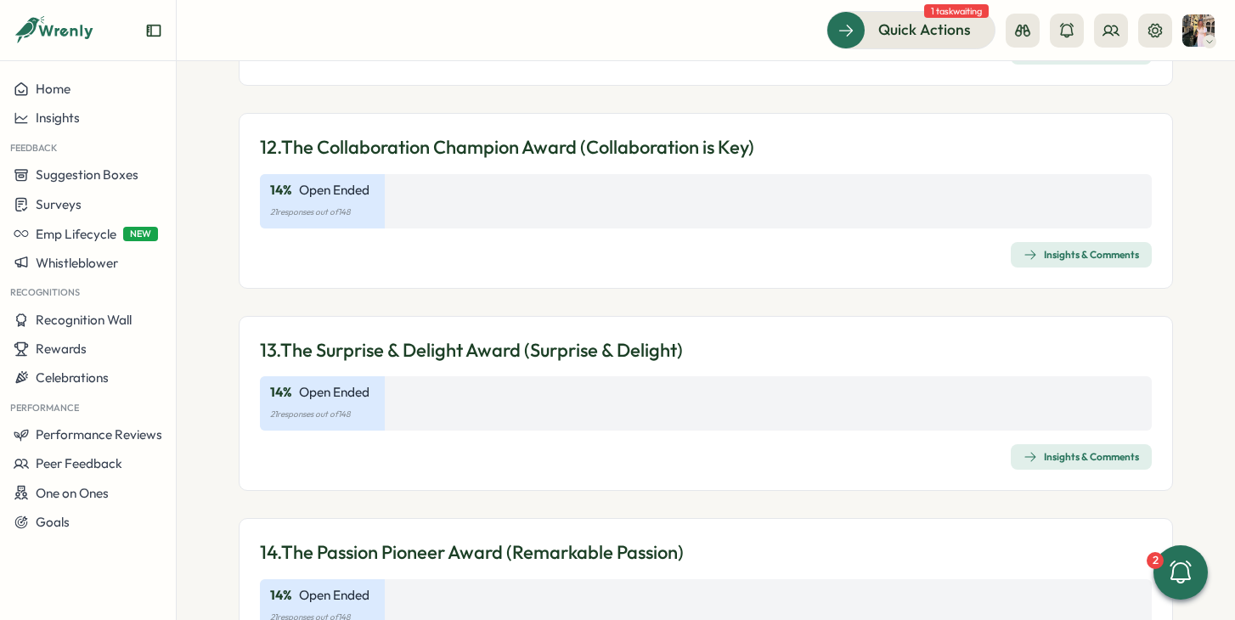
scroll to position [4351, 0]
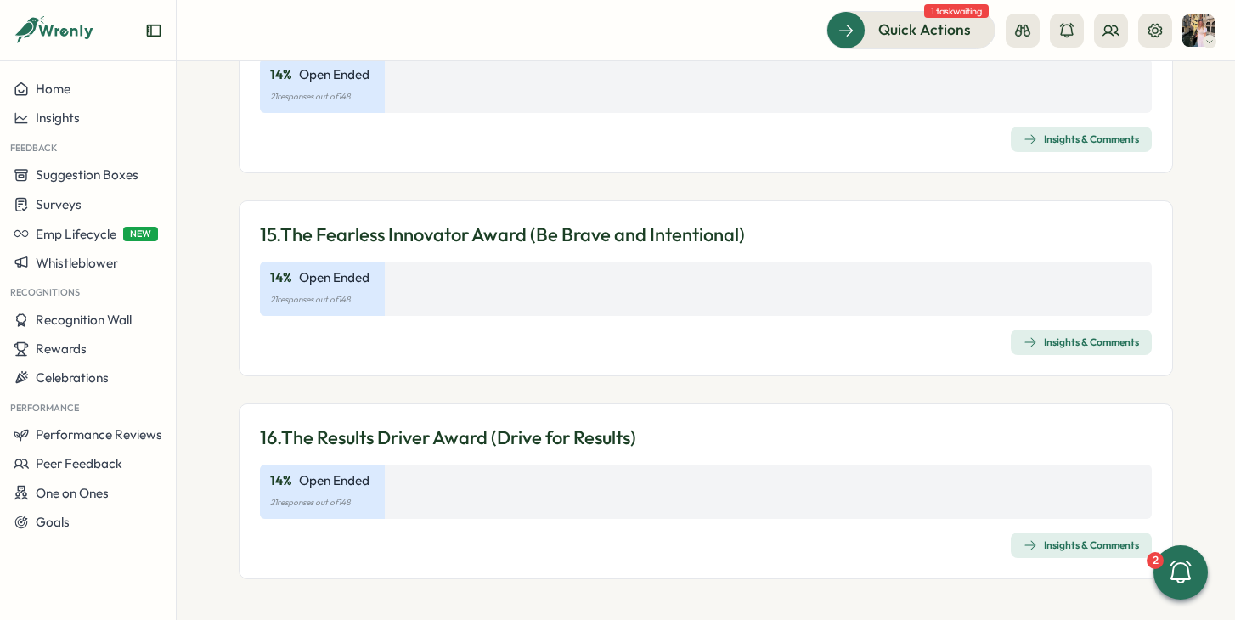
click at [1102, 541] on div "Insights & Comments" at bounding box center [1081, 545] width 116 height 14
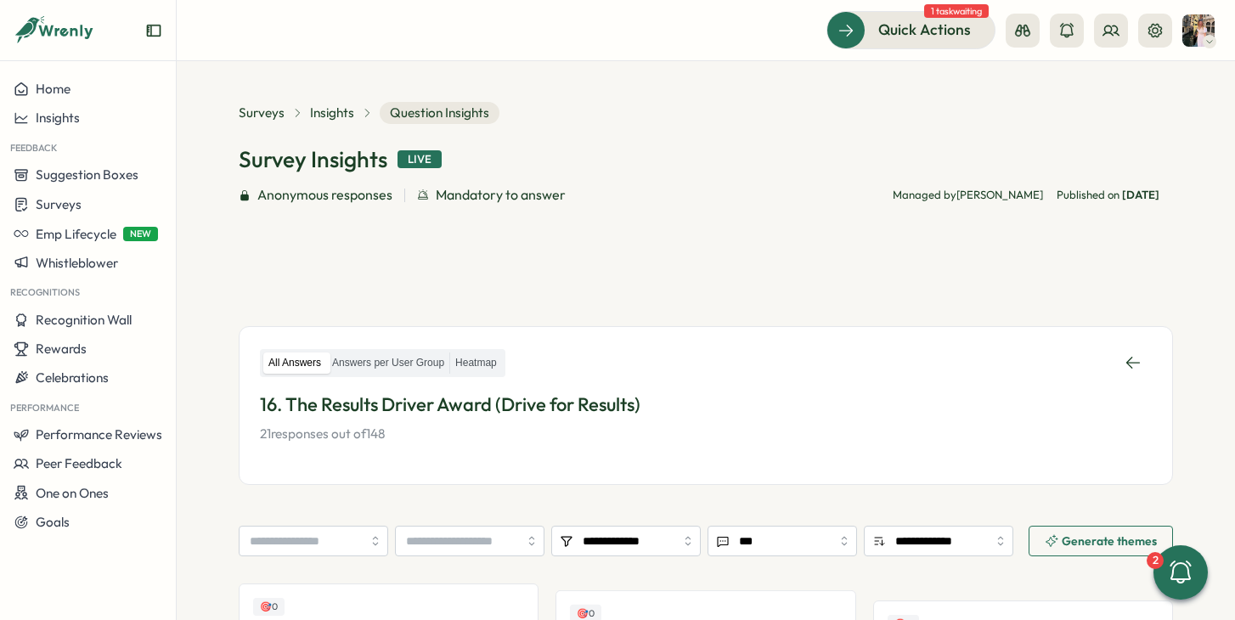
scroll to position [225, 0]
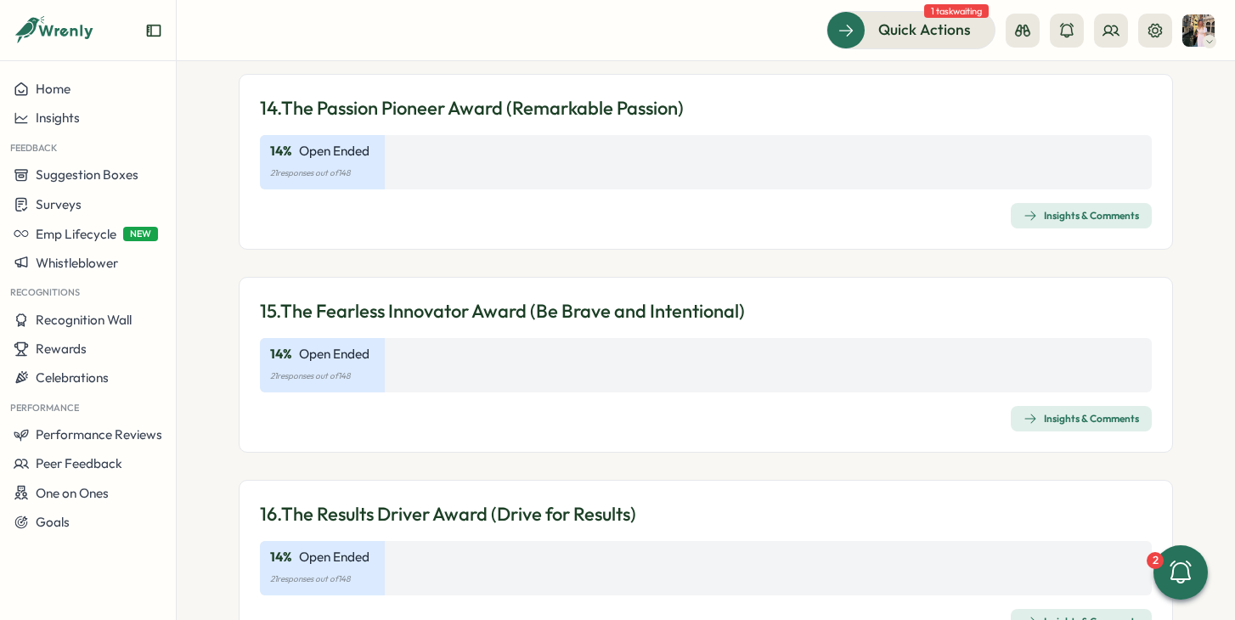
scroll to position [4266, 0]
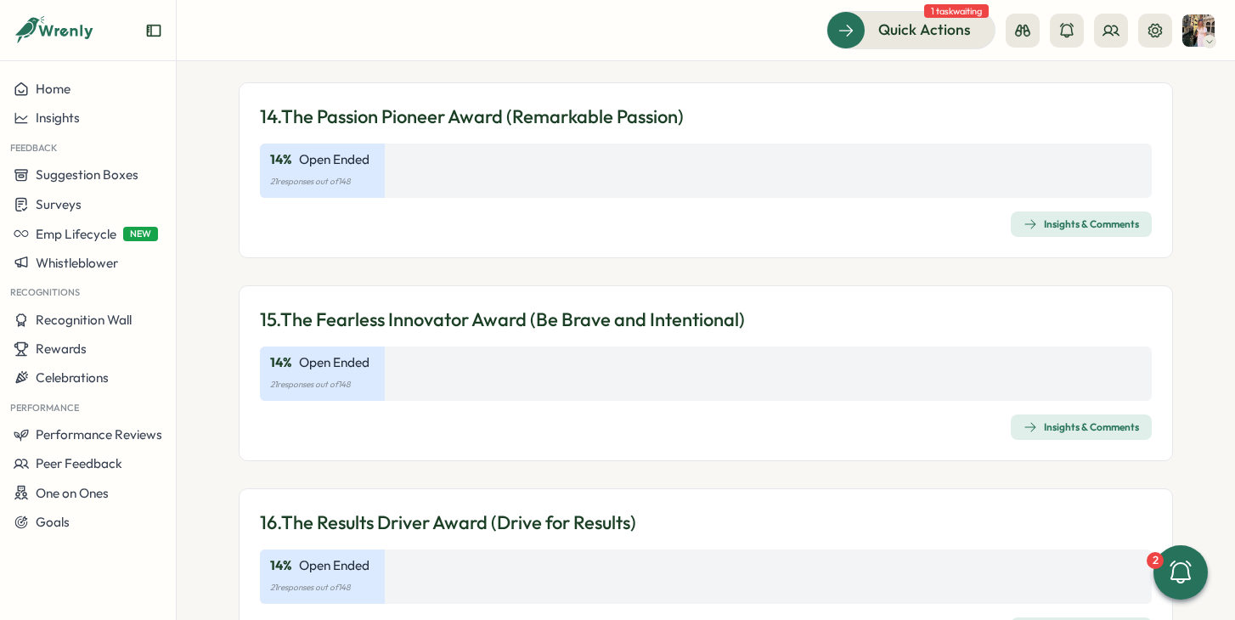
click at [1037, 420] on div "Insights & Comments" at bounding box center [1081, 427] width 116 height 14
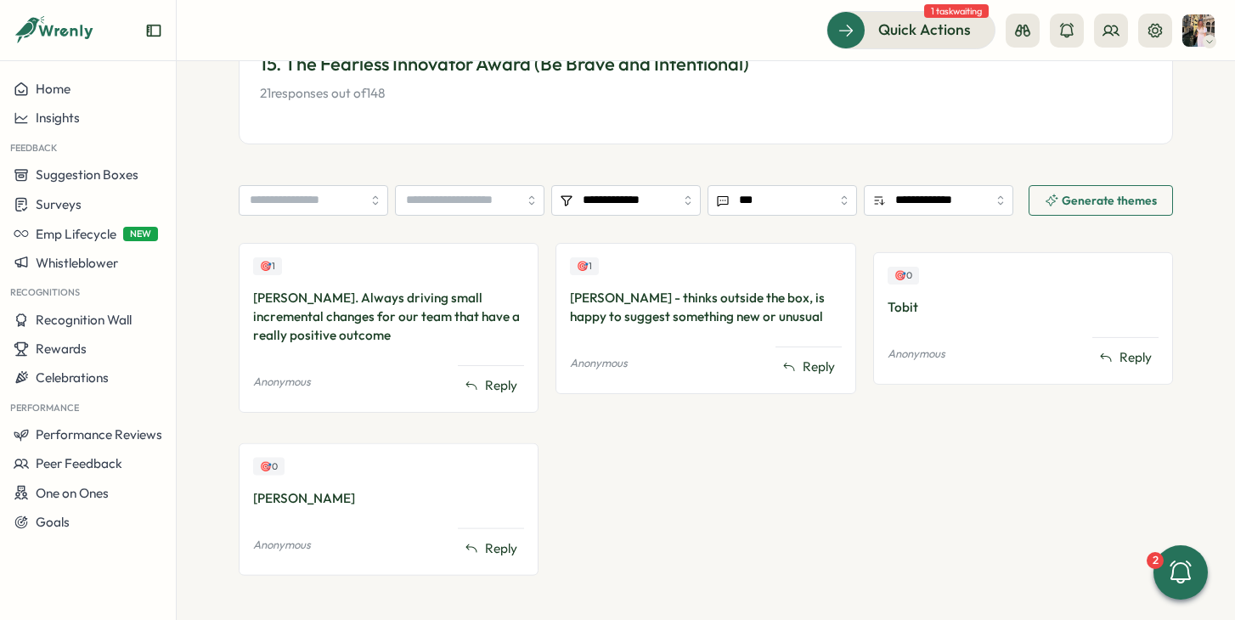
scroll to position [341, 0]
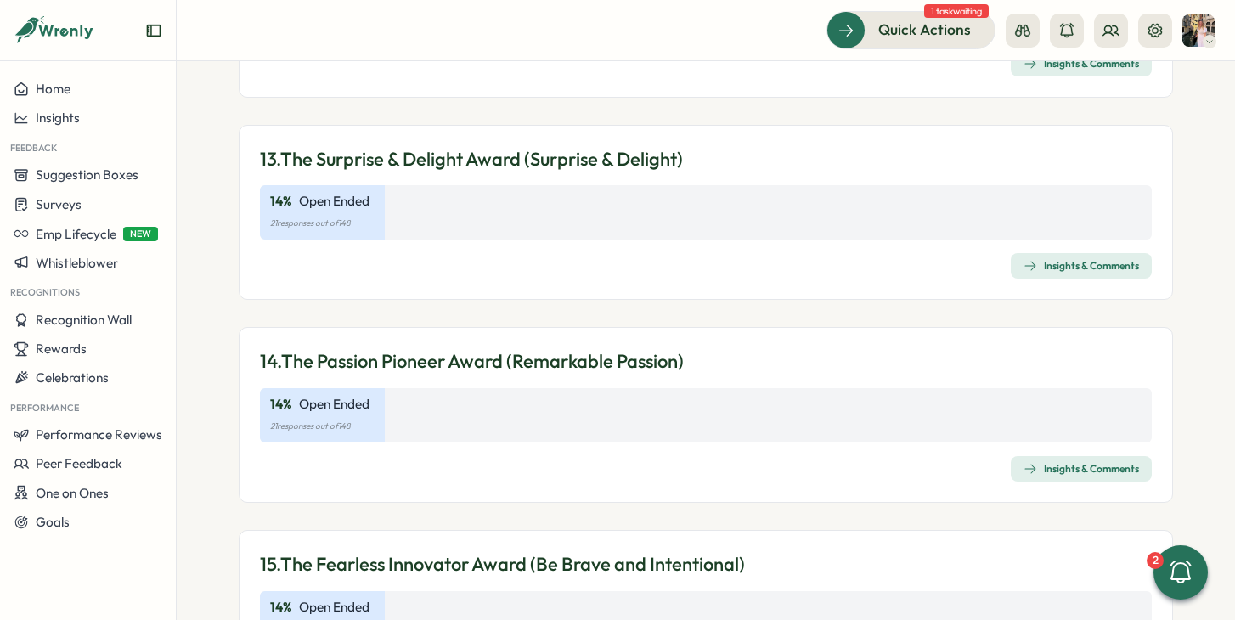
scroll to position [4013, 0]
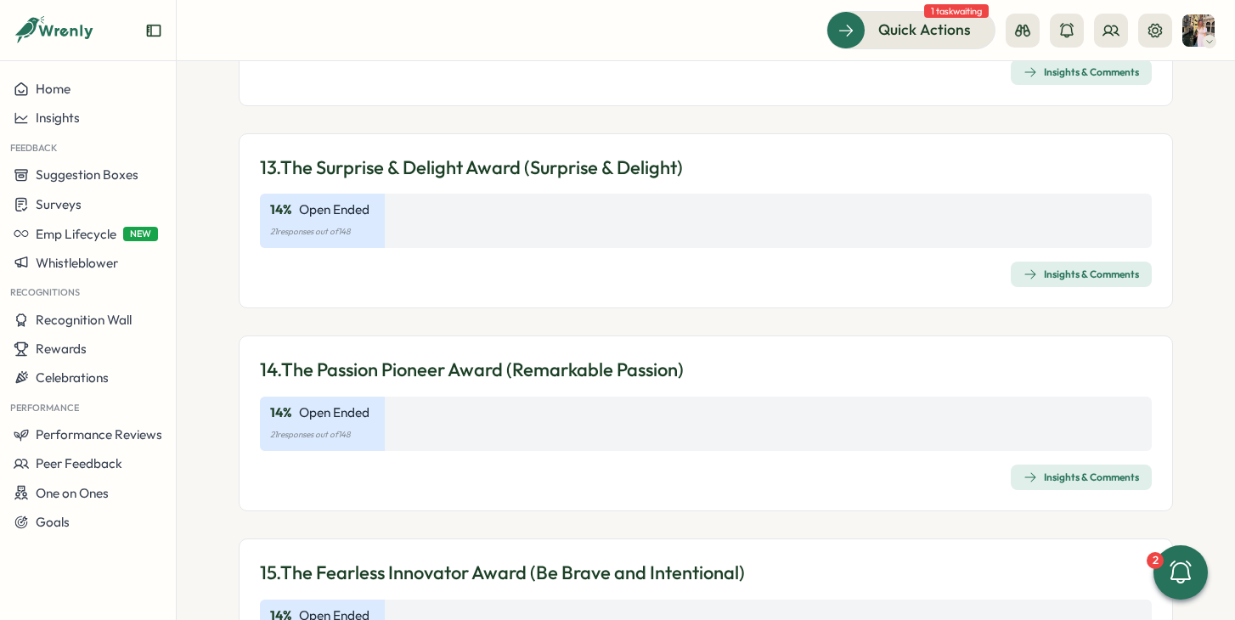
click at [1060, 460] on div "14. The Passion Pioneer Award (Remarkable Passion) 14 % Open Ended 21 responses…" at bounding box center [706, 423] width 934 height 176
click at [1047, 475] on div "Insights & Comments" at bounding box center [1081, 478] width 116 height 14
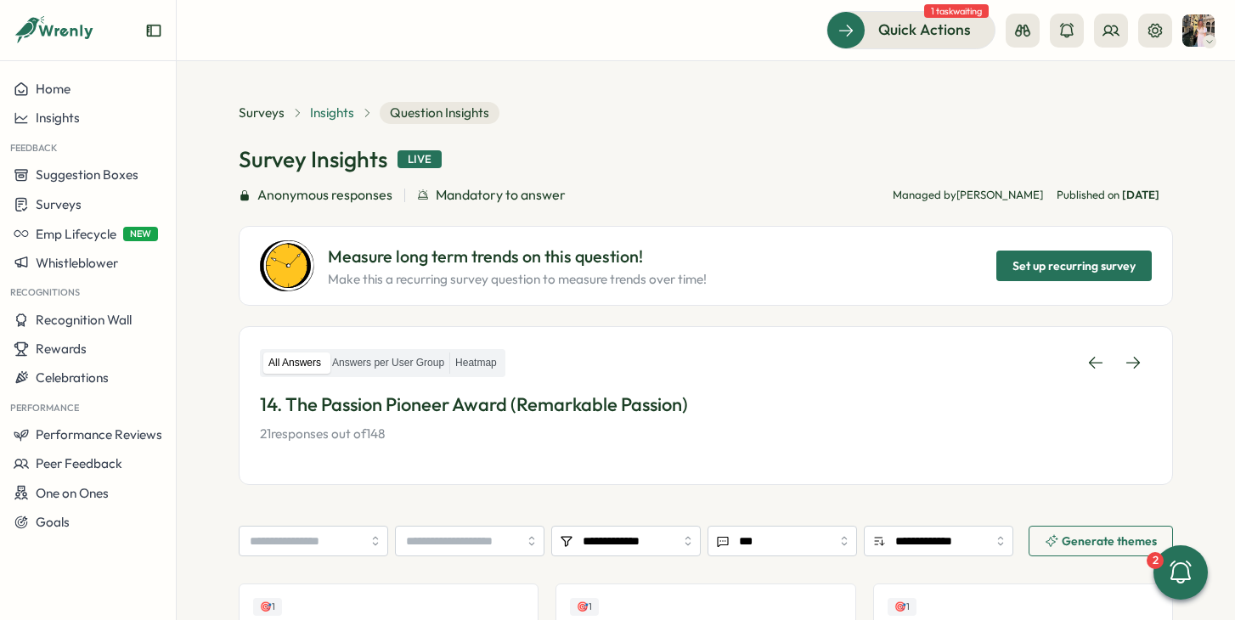
click at [310, 108] on span "Insights" at bounding box center [332, 113] width 44 height 19
